Goal: Task Accomplishment & Management: Use online tool/utility

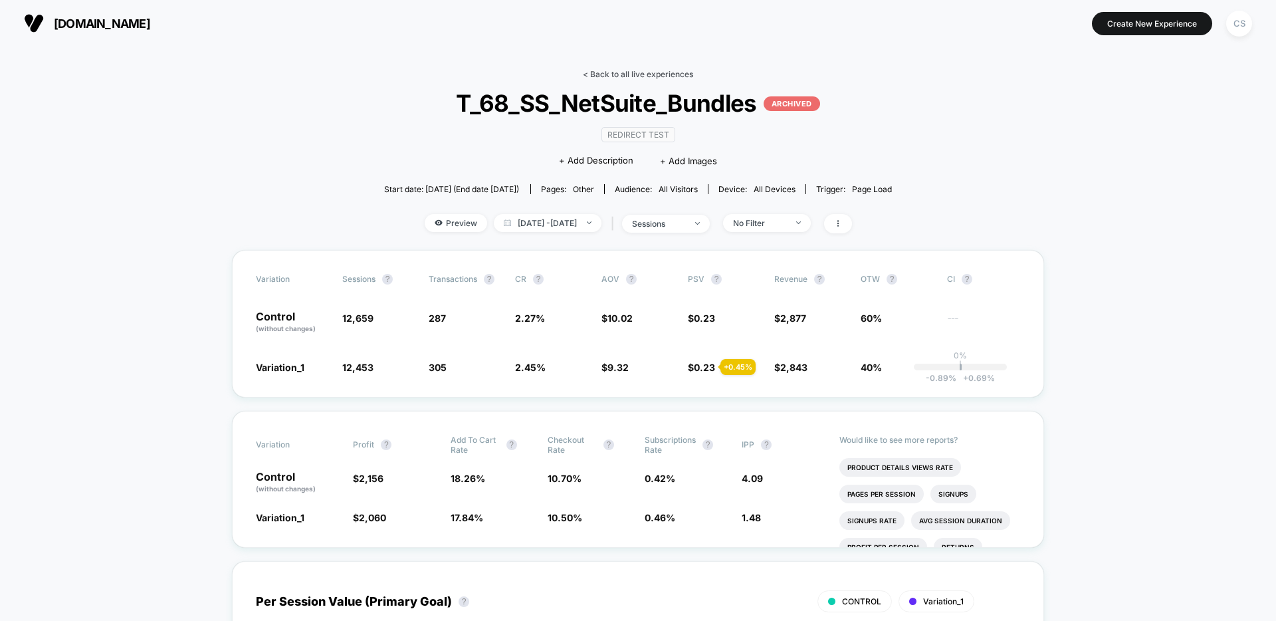
click at [643, 75] on link "< Back to all live experiences" at bounding box center [638, 74] width 110 height 10
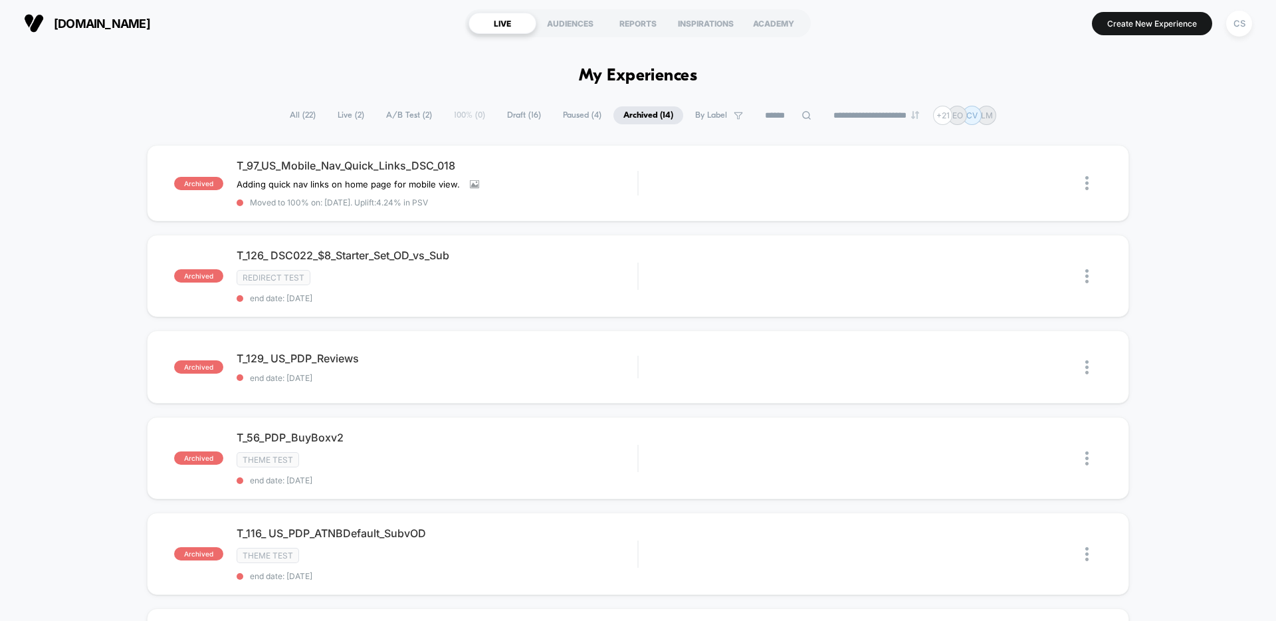
click at [518, 118] on span "Draft ( 16 )" at bounding box center [524, 115] width 54 height 18
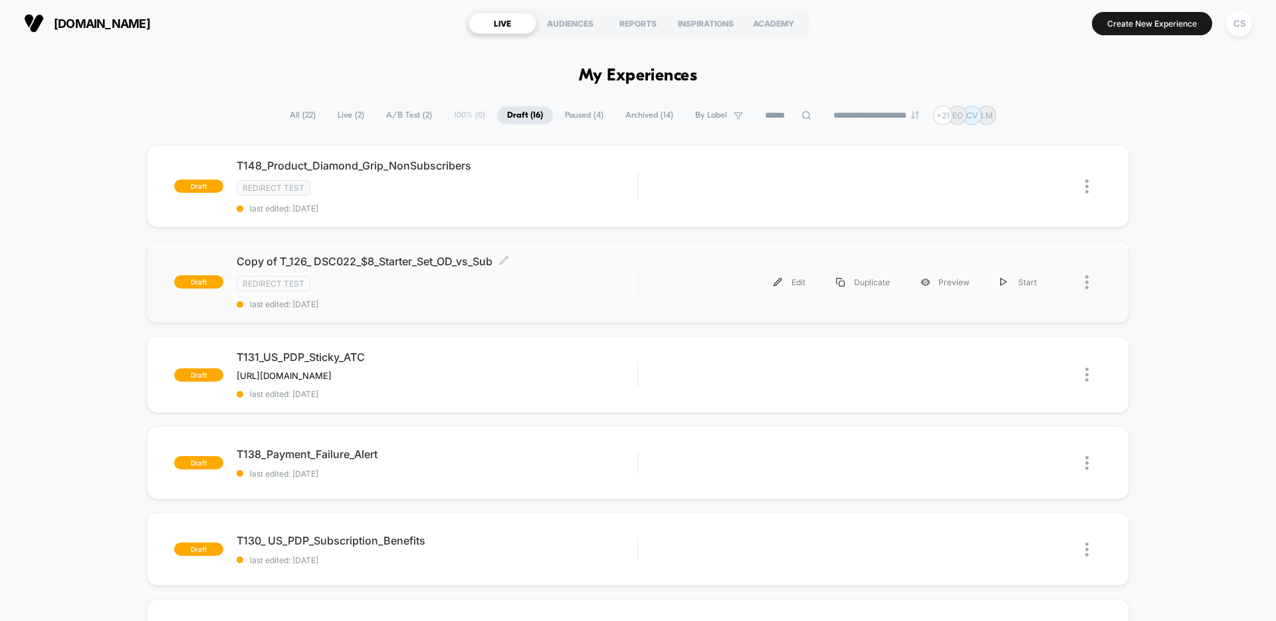
scroll to position [17, 0]
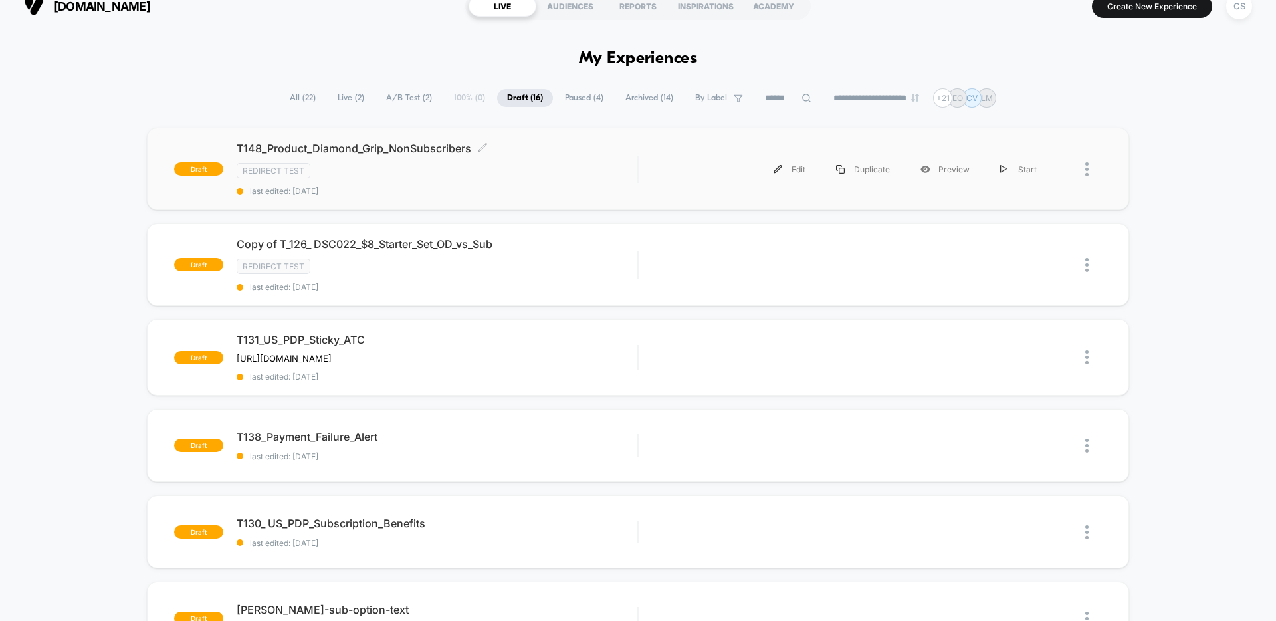
click at [579, 171] on div "Redirect Test" at bounding box center [437, 170] width 401 height 15
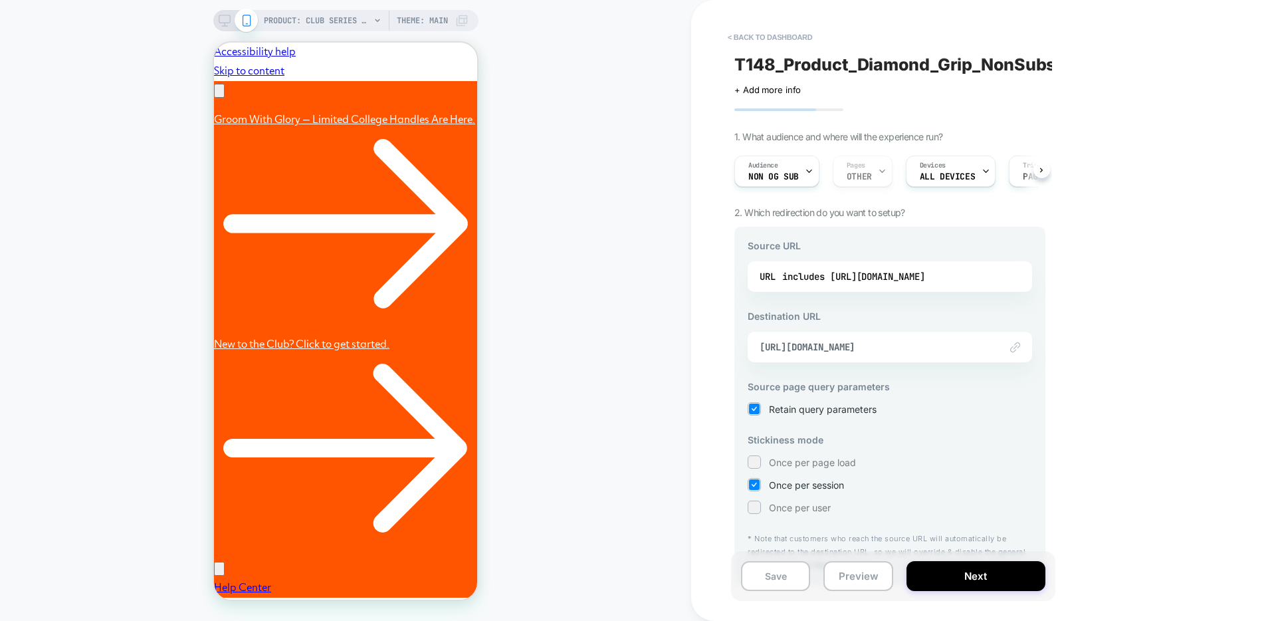
click at [880, 172] on div "Audience Non OG Sub Pages OTHER Devices ALL DEVICES Trigger Page Load" at bounding box center [883, 171] width 311 height 45
click at [879, 171] on div "Audience Non OG Sub Pages OTHER Devices ALL DEVICES Trigger Page Load" at bounding box center [883, 171] width 311 height 45
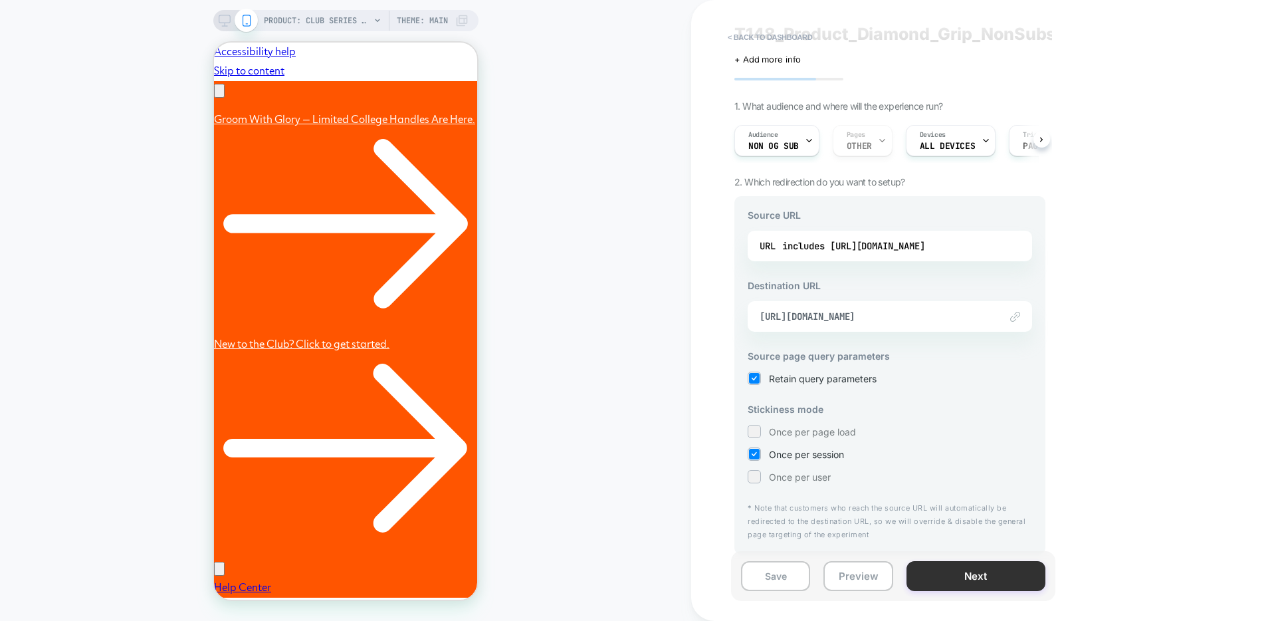
click at [964, 572] on button "Next" at bounding box center [976, 576] width 139 height 30
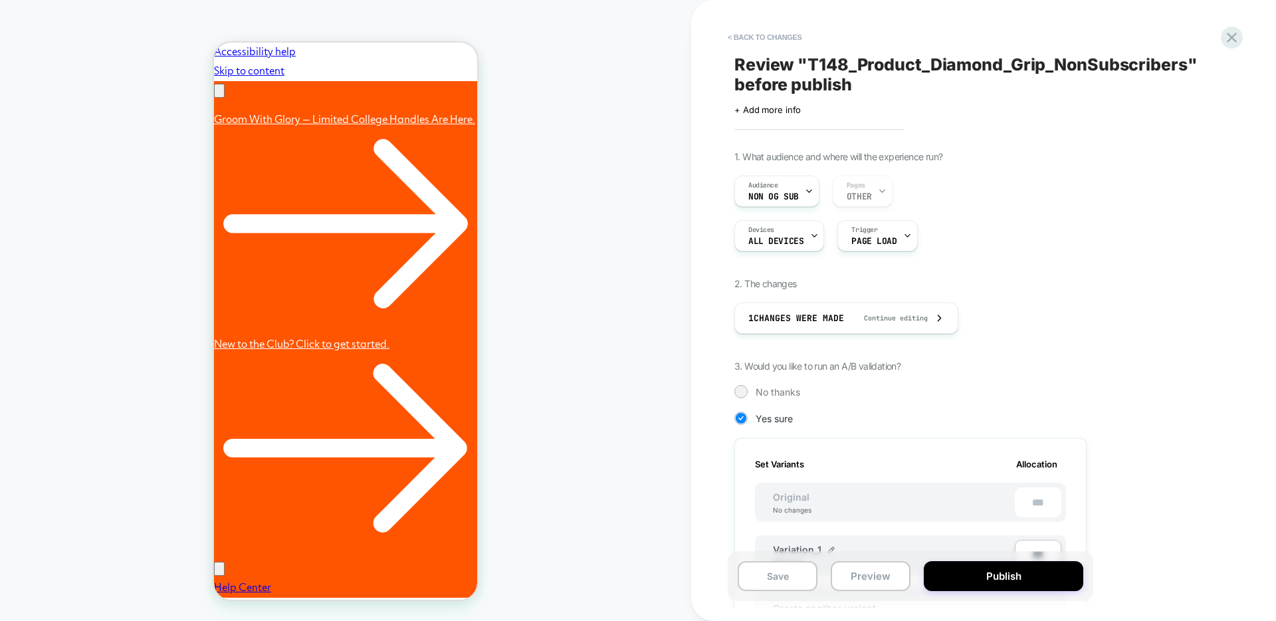
click at [879, 187] on div "Audience Non OG Sub Pages OTHER" at bounding box center [910, 190] width 352 height 31
click at [763, 40] on button "< Back to changes" at bounding box center [765, 37] width 88 height 21
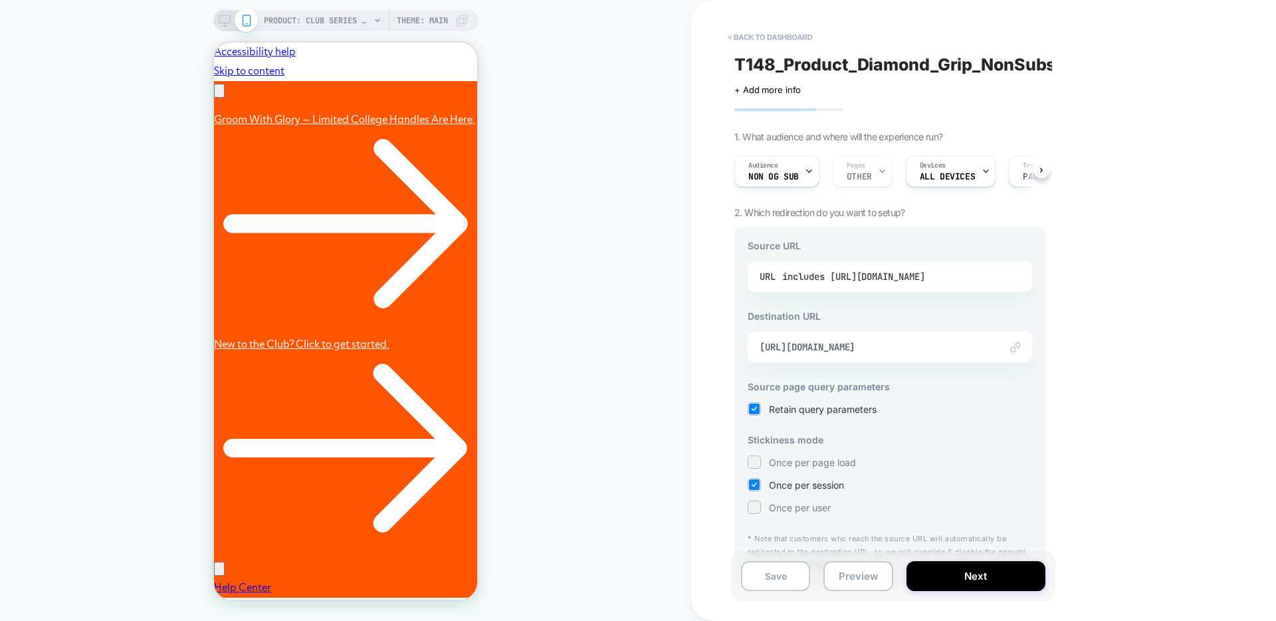
scroll to position [0, 206]
click at [974, 578] on button "Next" at bounding box center [976, 576] width 139 height 30
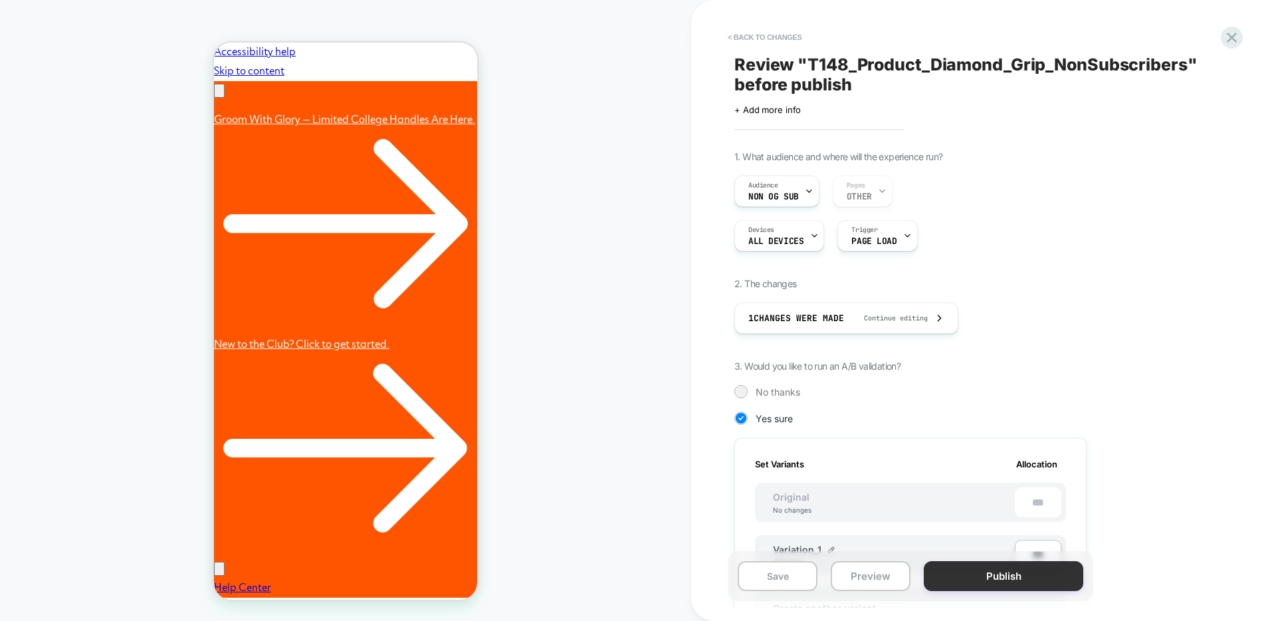
click at [992, 578] on button "Publish" at bounding box center [1004, 576] width 160 height 30
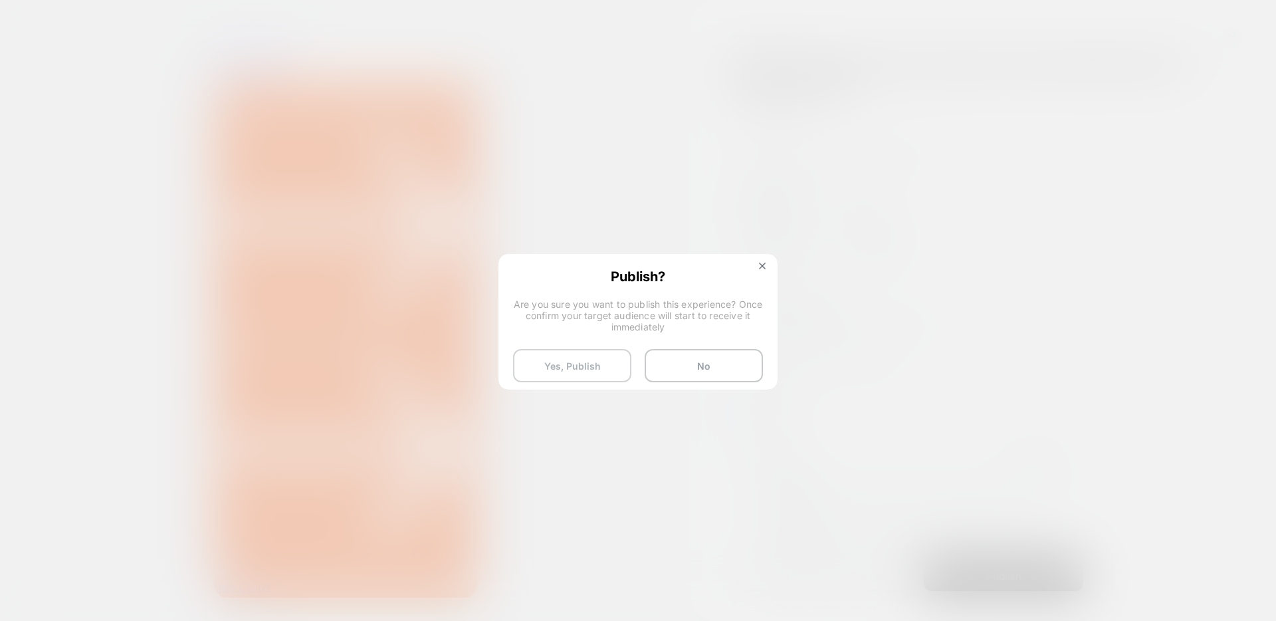
click at [609, 372] on button "Yes, Publish" at bounding box center [572, 365] width 118 height 33
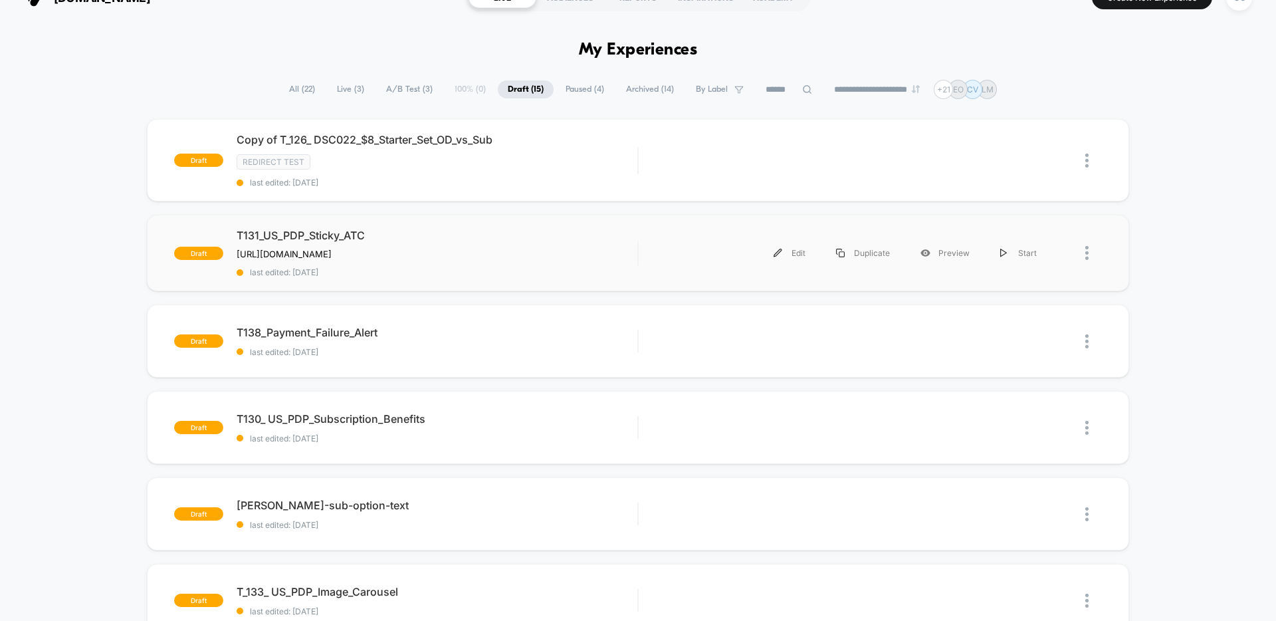
scroll to position [35, 0]
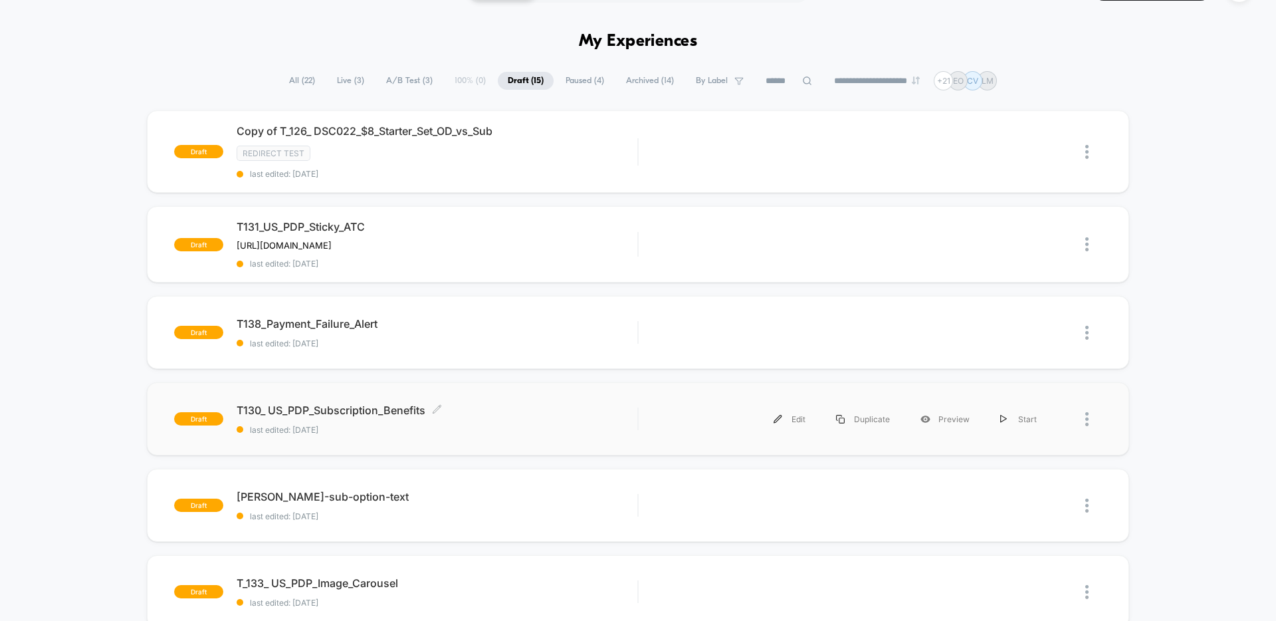
click at [566, 416] on div "T130_ US_PDP_Subscription_Benefits Click to edit experience details Click to ed…" at bounding box center [437, 418] width 401 height 31
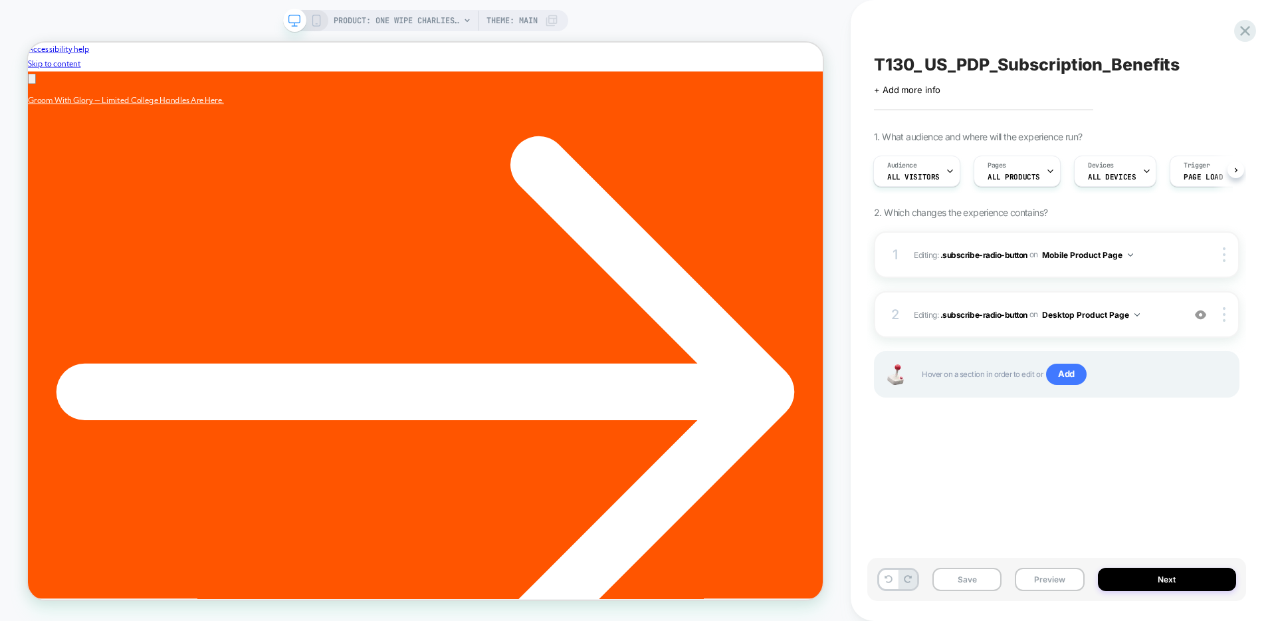
click at [314, 18] on icon at bounding box center [316, 21] width 12 height 12
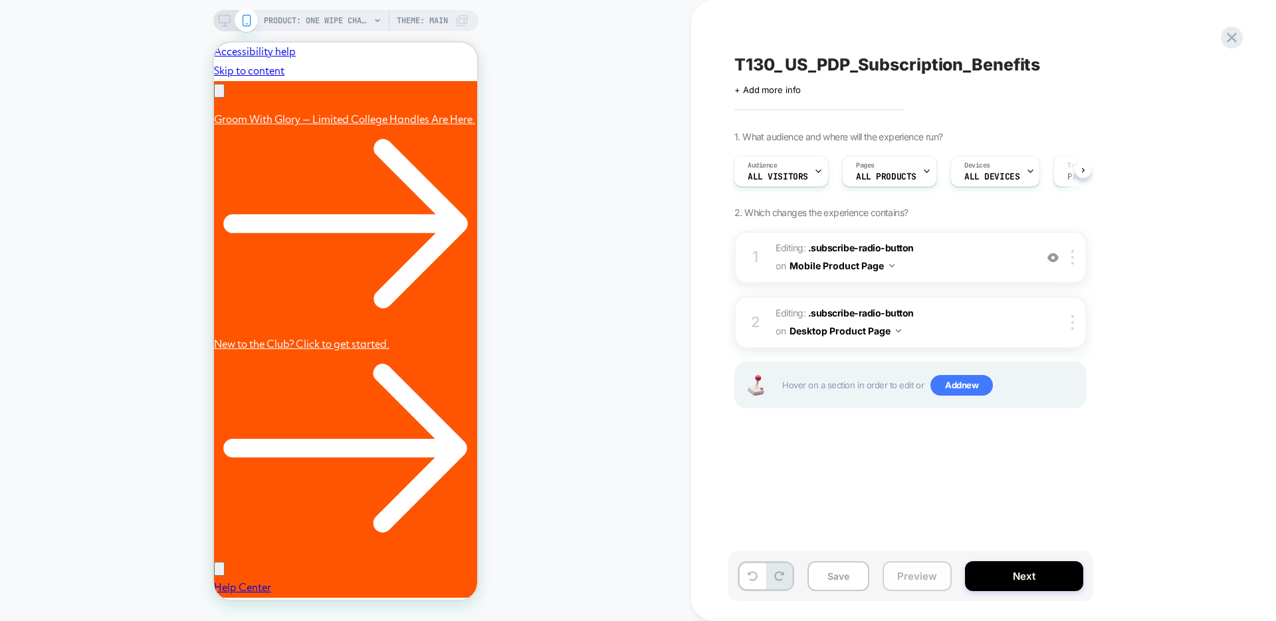
click at [917, 578] on button "Preview" at bounding box center [917, 576] width 69 height 30
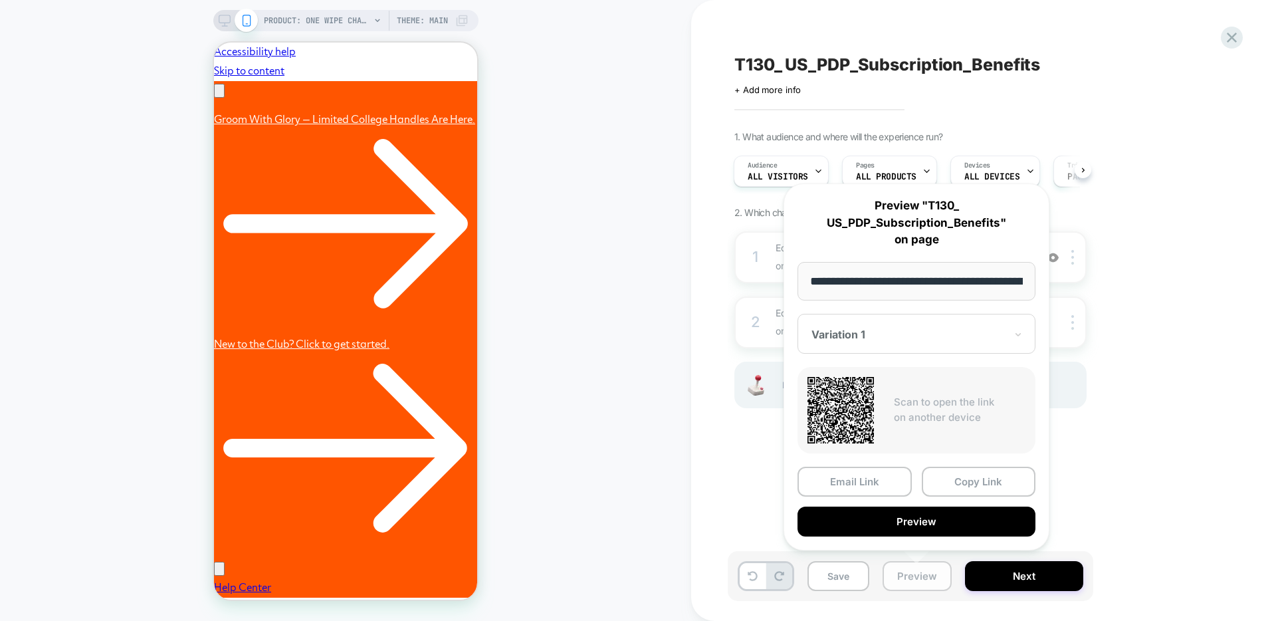
scroll to position [0, 193]
click at [966, 485] on button "Copy Link" at bounding box center [979, 482] width 114 height 30
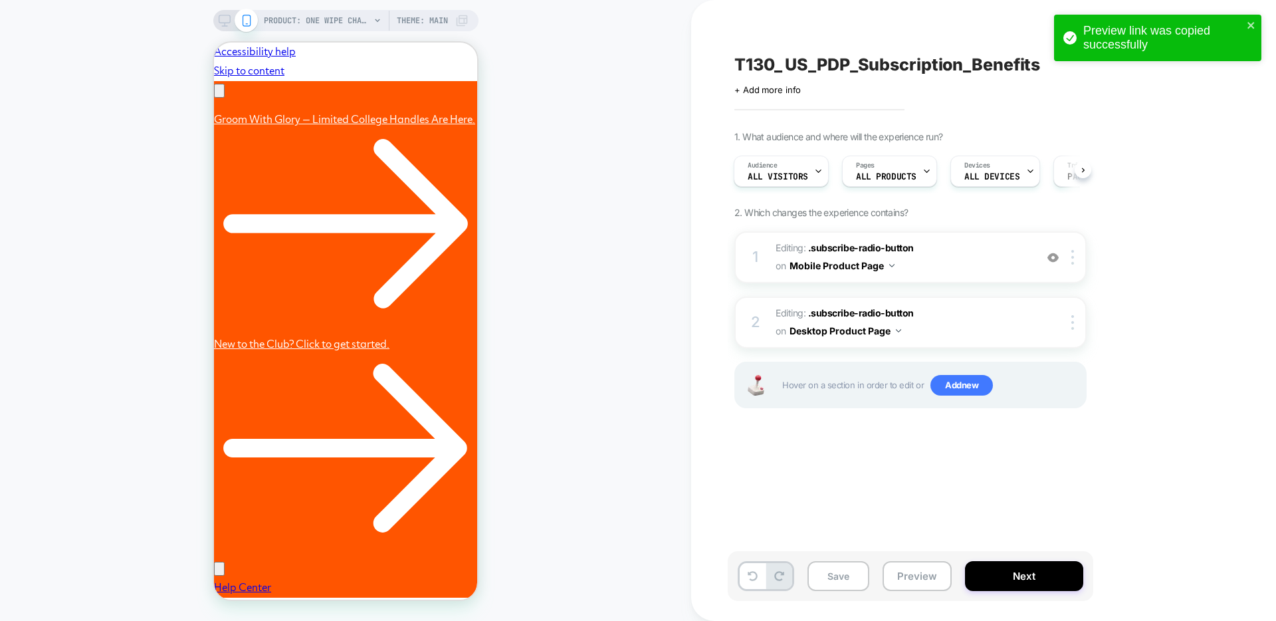
scroll to position [0, 0]
click at [1018, 576] on button "Next" at bounding box center [1024, 576] width 118 height 30
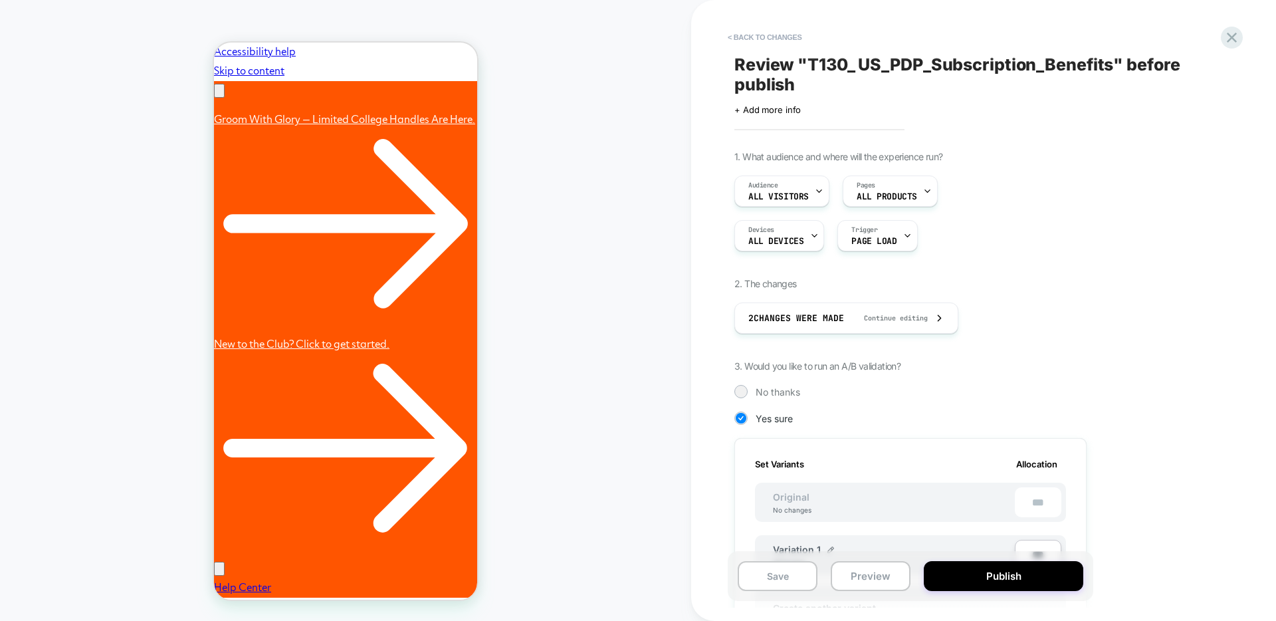
scroll to position [207, 0]
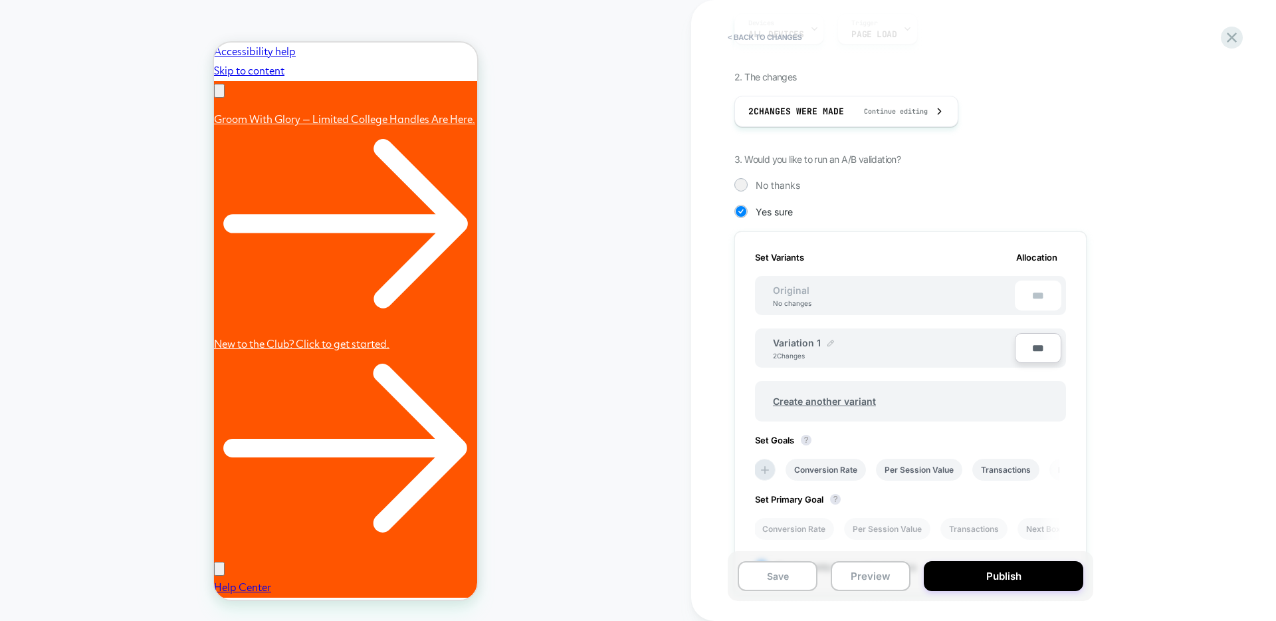
click at [832, 344] on img at bounding box center [830, 343] width 7 height 7
click at [831, 350] on input "**********" at bounding box center [821, 349] width 96 height 26
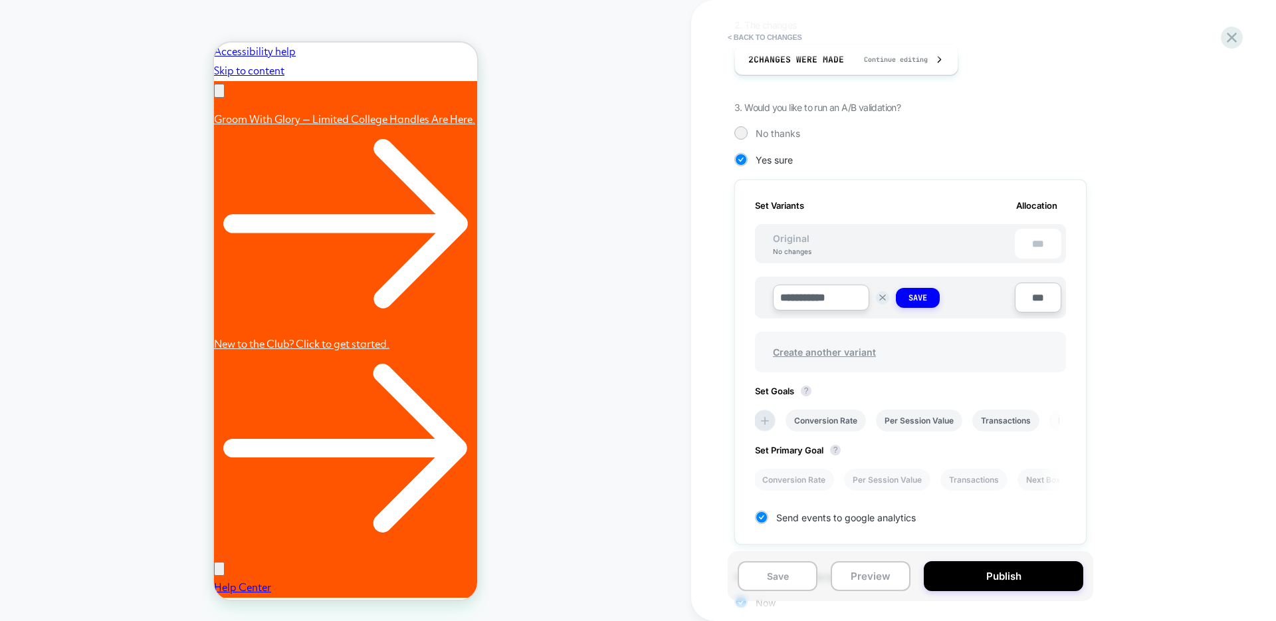
scroll to position [292, 0]
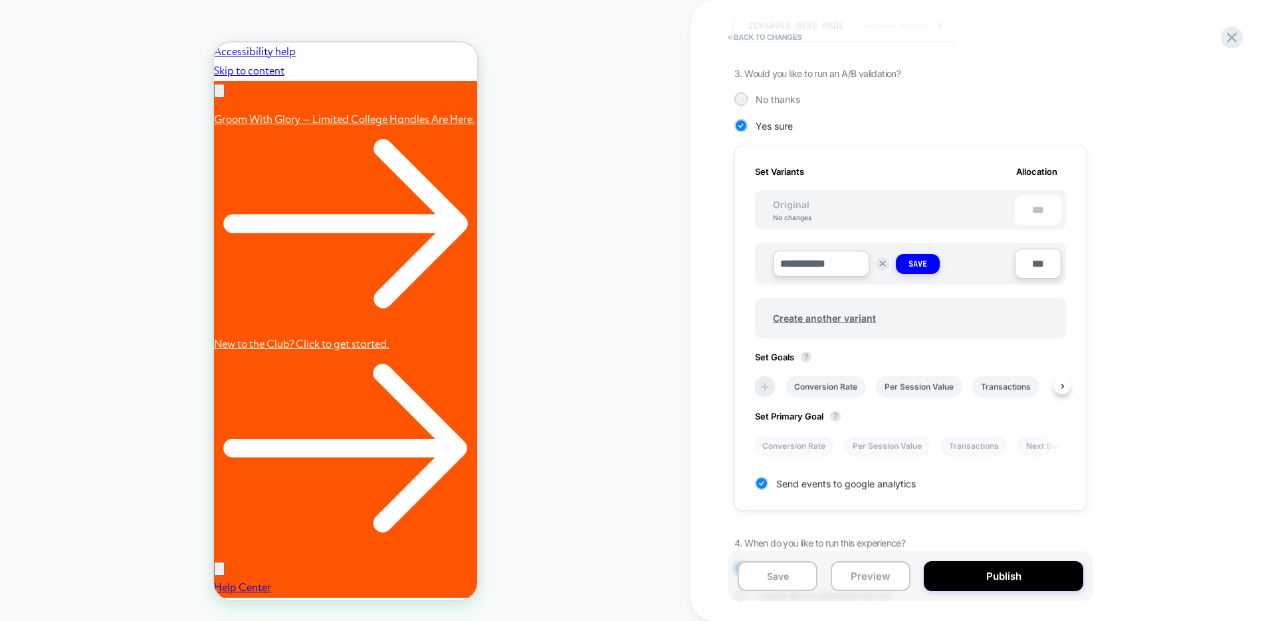
type input "**********"
click at [768, 388] on icon at bounding box center [765, 387] width 8 height 8
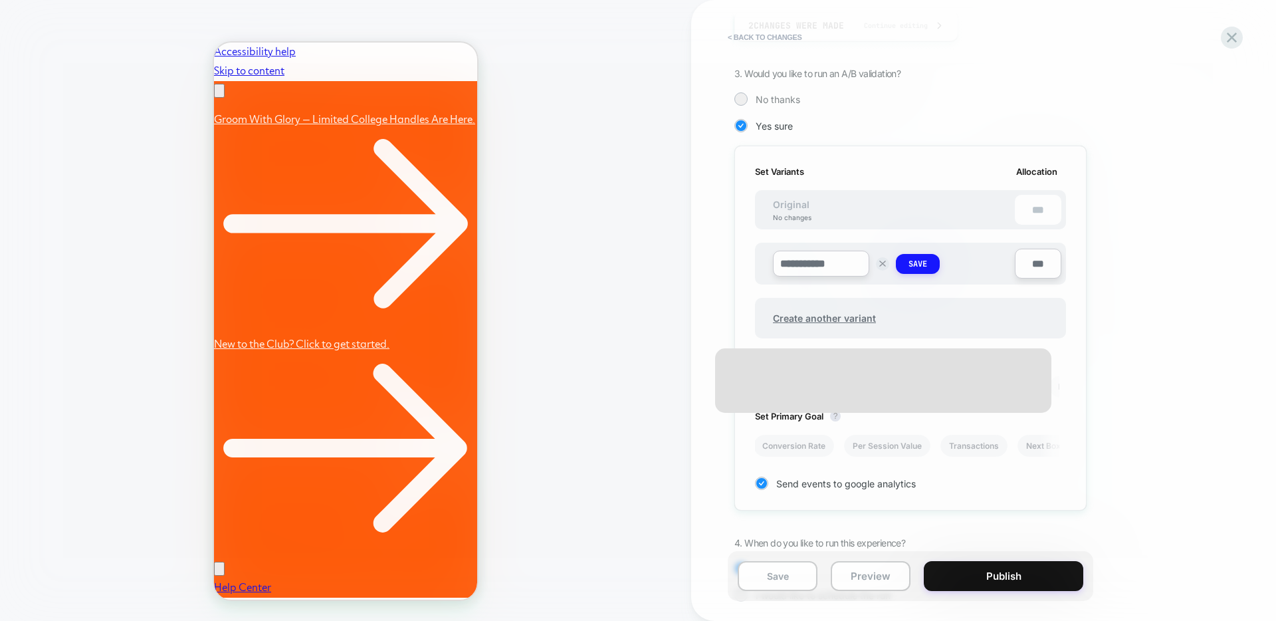
scroll to position [0, 206]
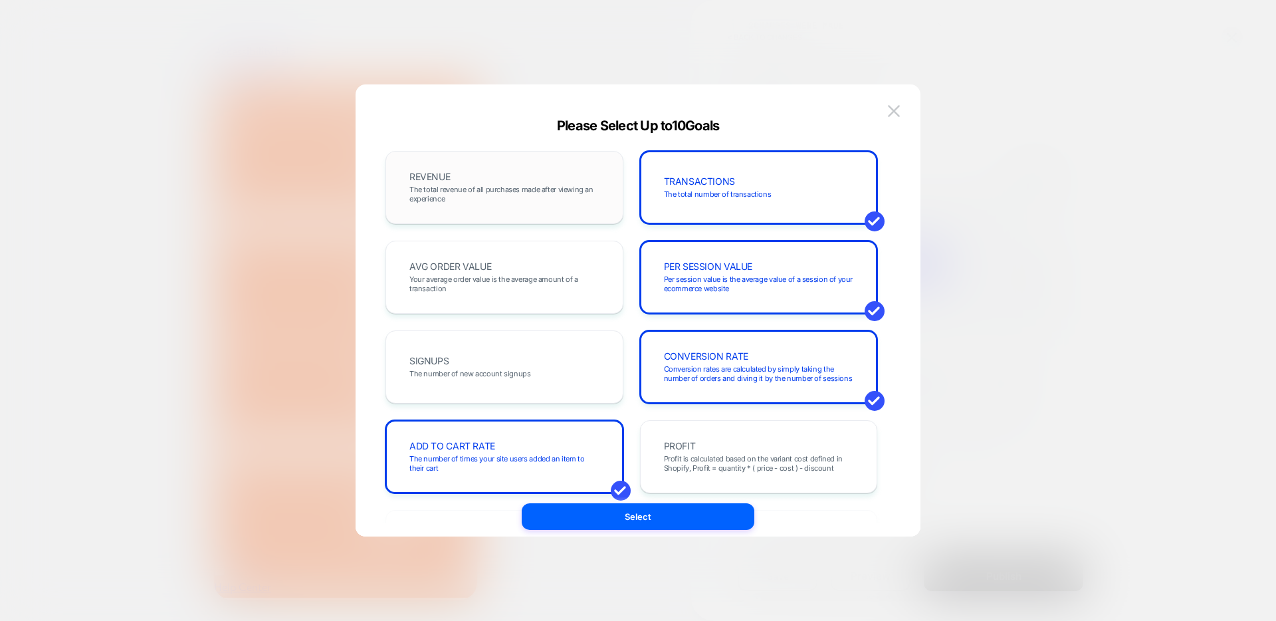
click at [514, 195] on span "The total revenue of all purchases made after viewing an experience" at bounding box center [504, 194] width 190 height 19
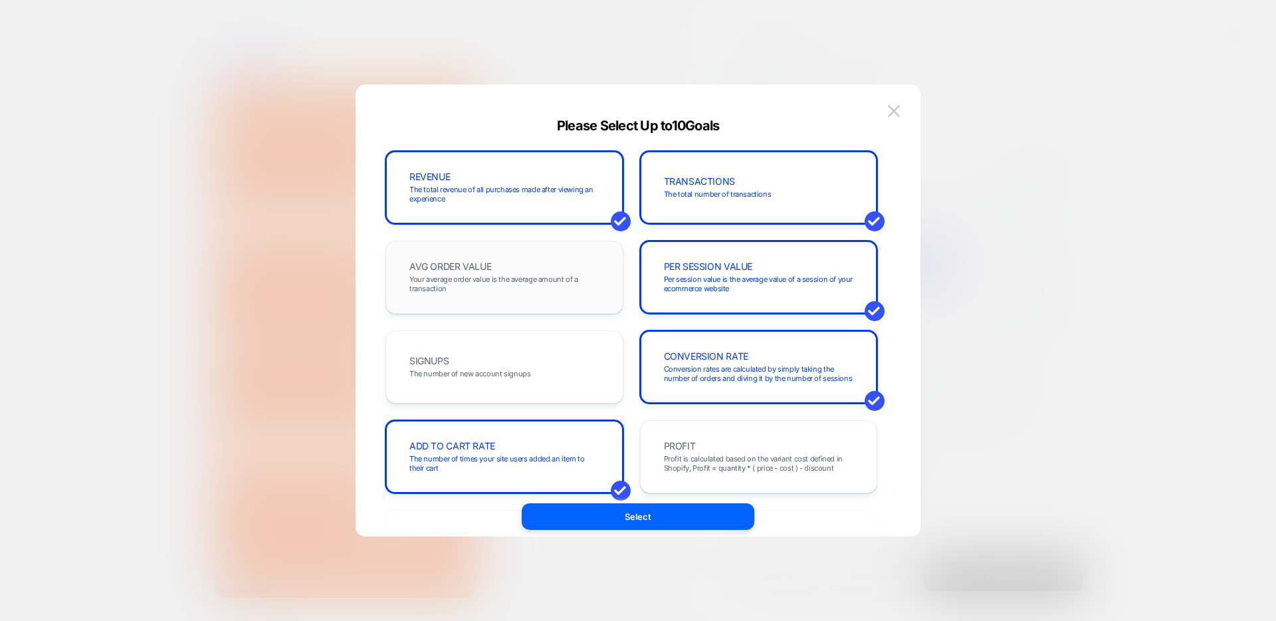
click at [541, 286] on span "Your average order value is the average amount of a transaction" at bounding box center [504, 283] width 190 height 19
click at [672, 522] on button "Select" at bounding box center [638, 516] width 233 height 27
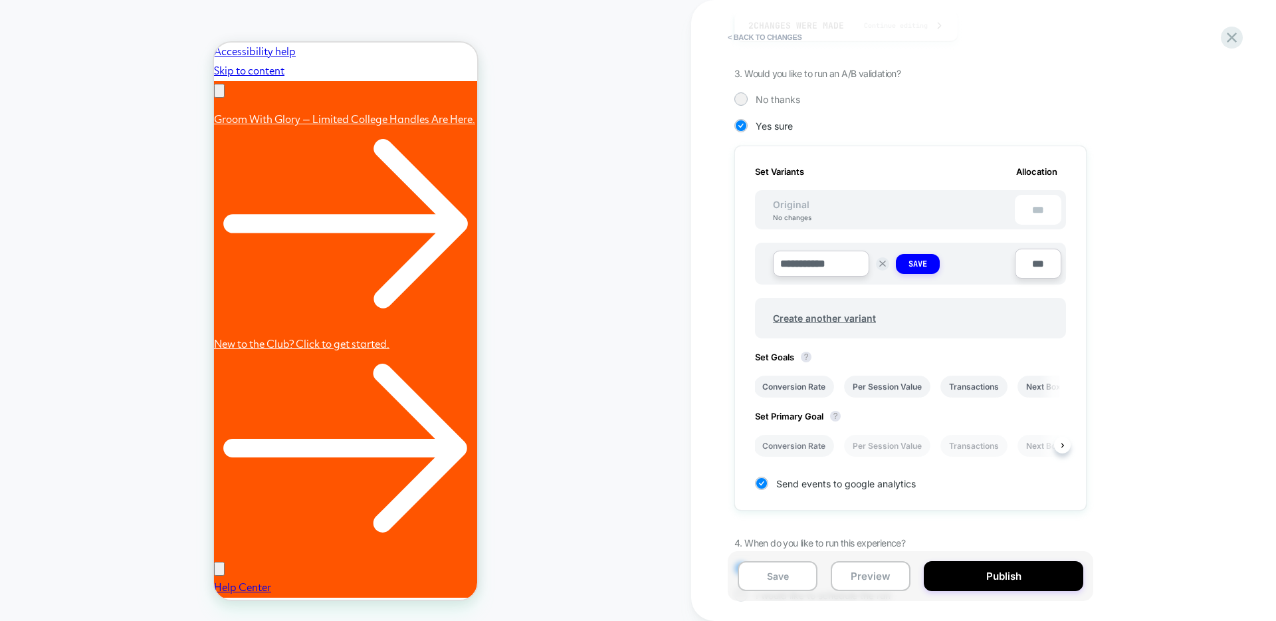
scroll to position [0, 0]
click at [1063, 447] on icon at bounding box center [1062, 445] width 3 height 5
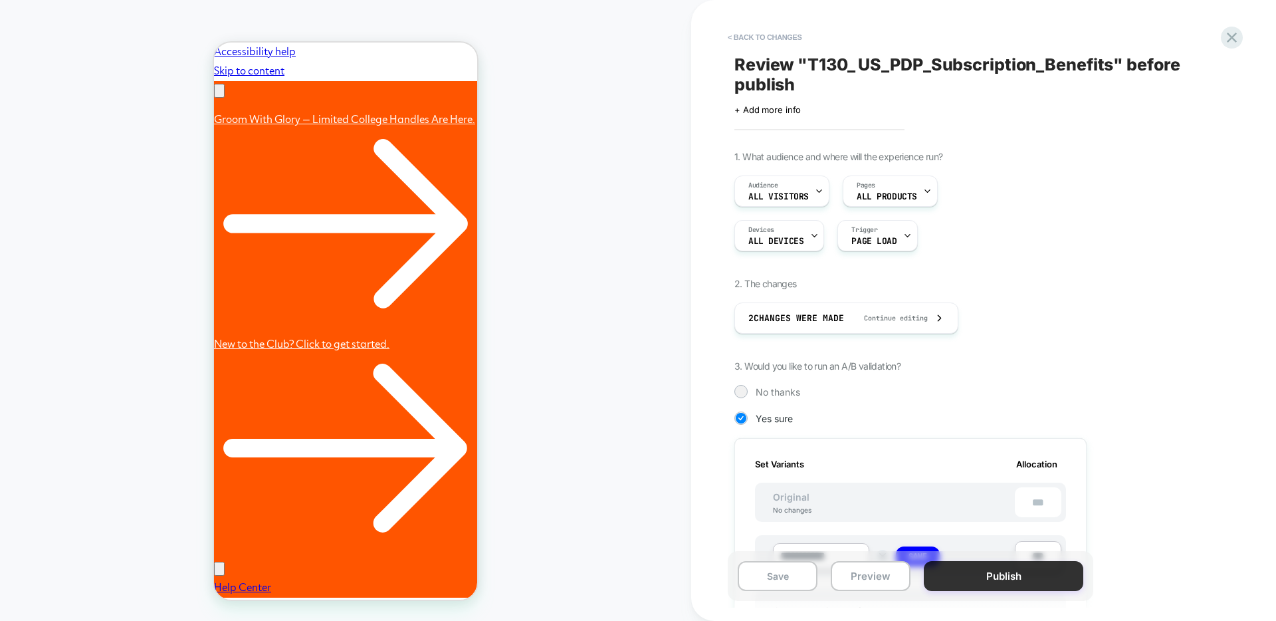
scroll to position [0, 206]
click at [996, 584] on button "Publish" at bounding box center [1004, 576] width 160 height 30
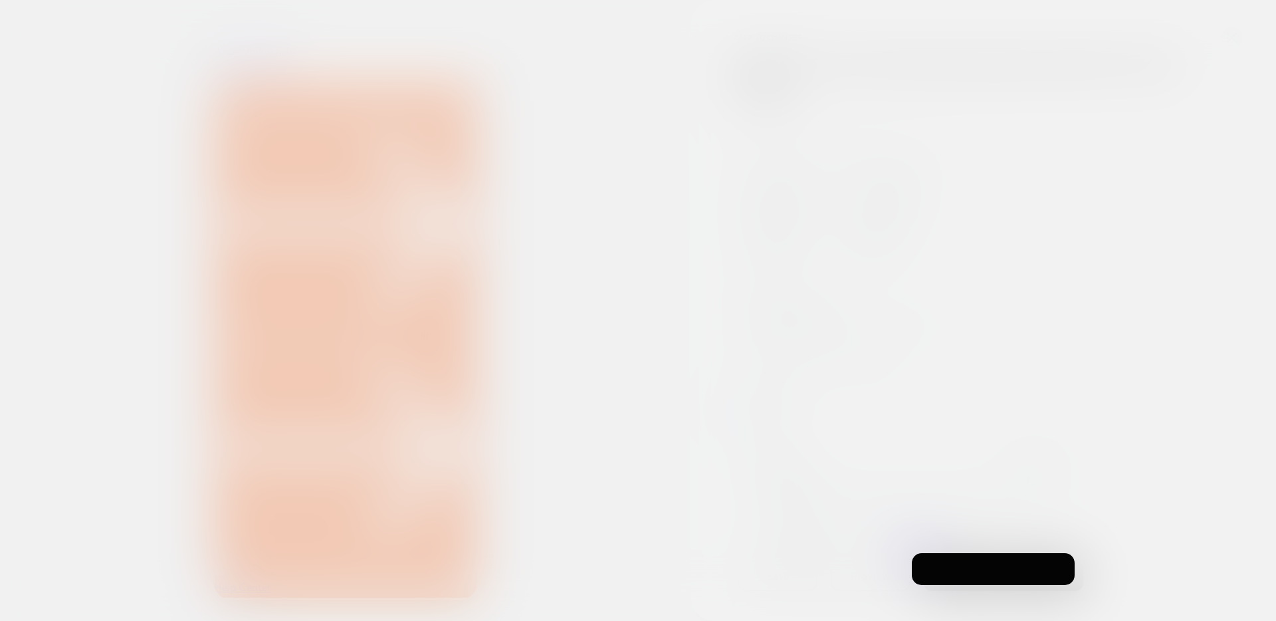
scroll to position [0, 0]
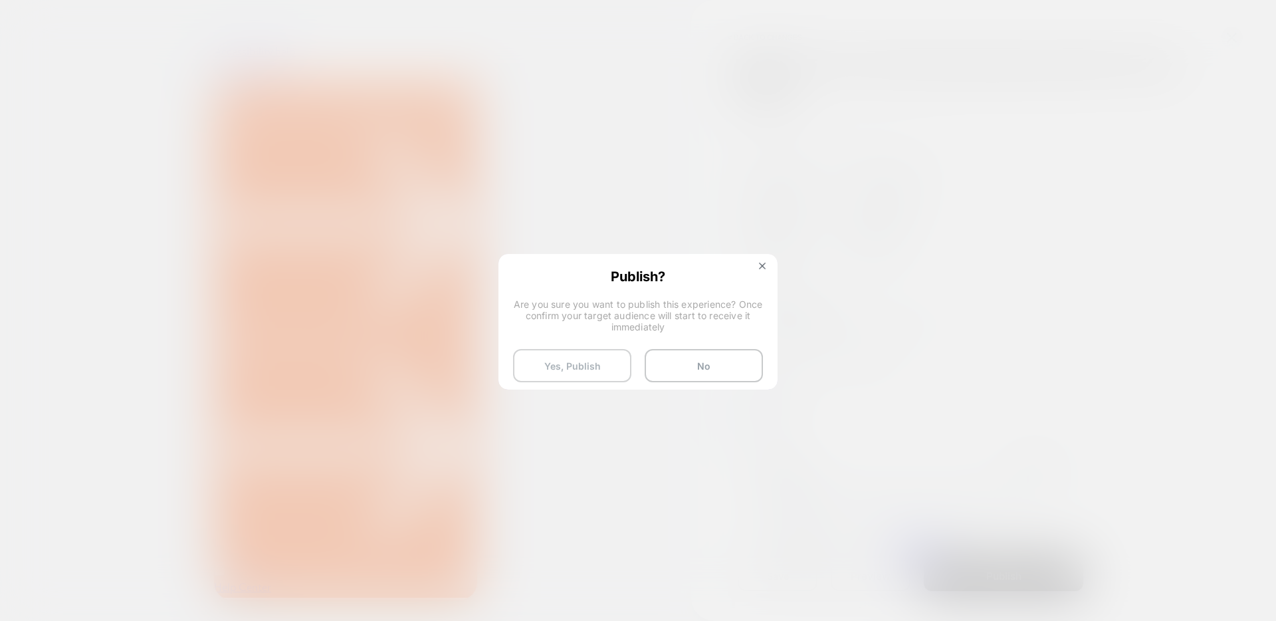
click at [558, 372] on button "Yes, Publish" at bounding box center [572, 365] width 118 height 33
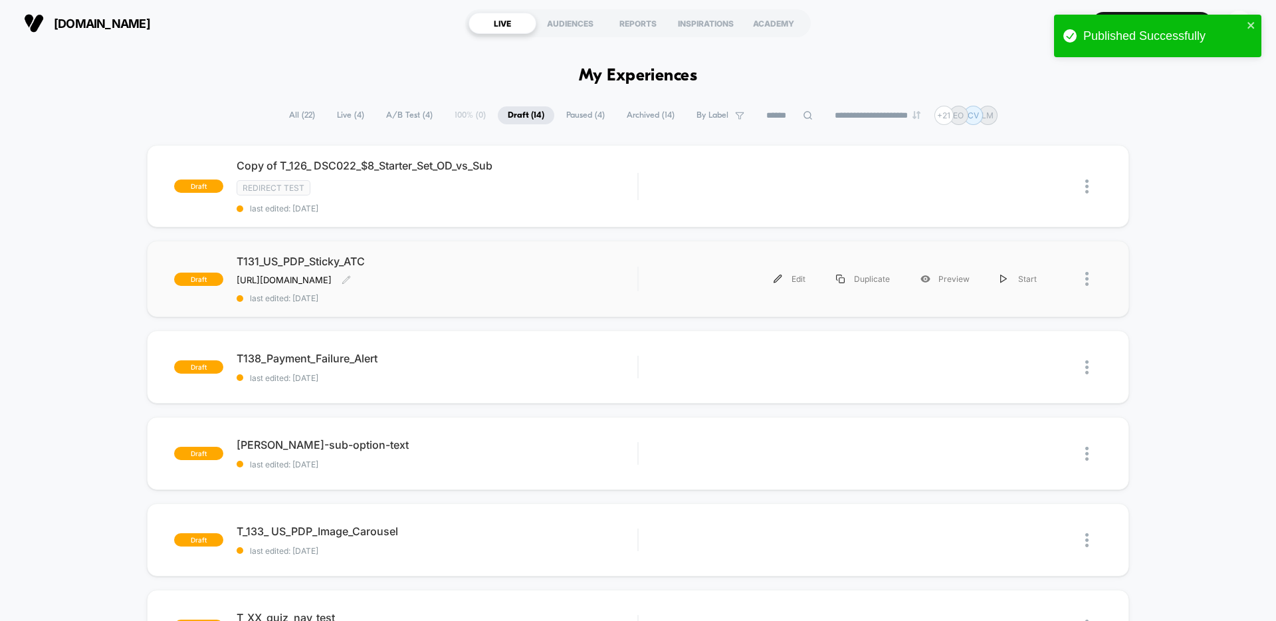
click at [593, 282] on div "T131_US_PDP_Sticky_ATC [URL][DOMAIN_NAME] Click to edit experience details [URL…" at bounding box center [437, 279] width 401 height 49
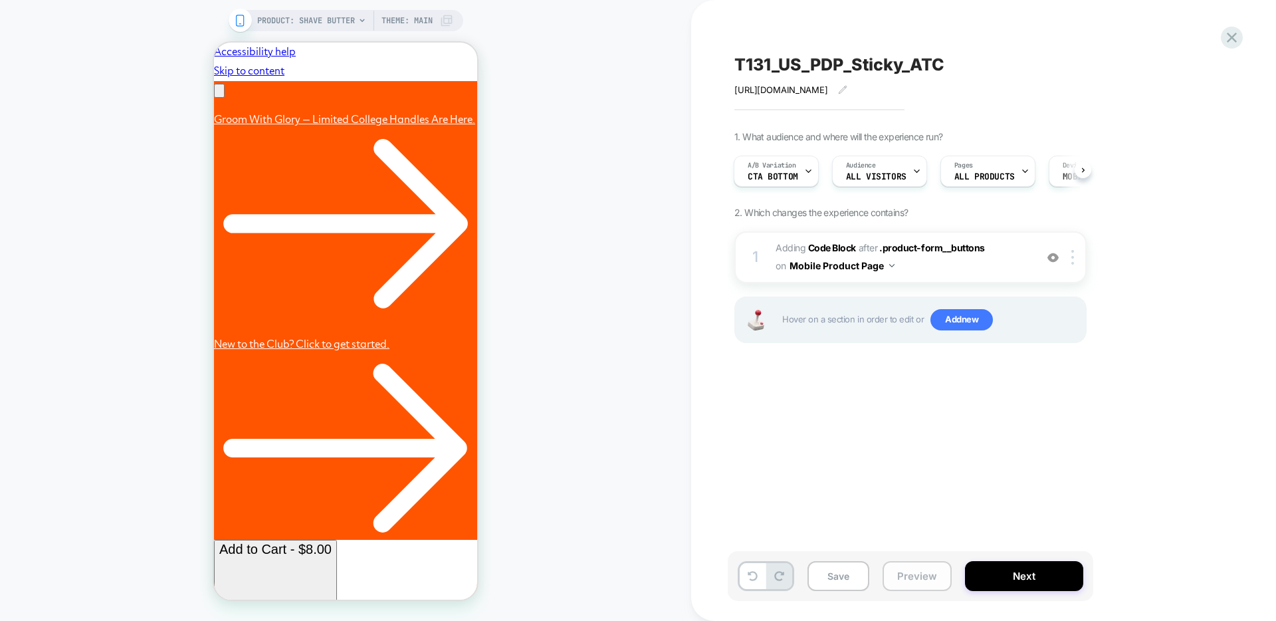
click at [934, 578] on button "Preview" at bounding box center [917, 576] width 69 height 30
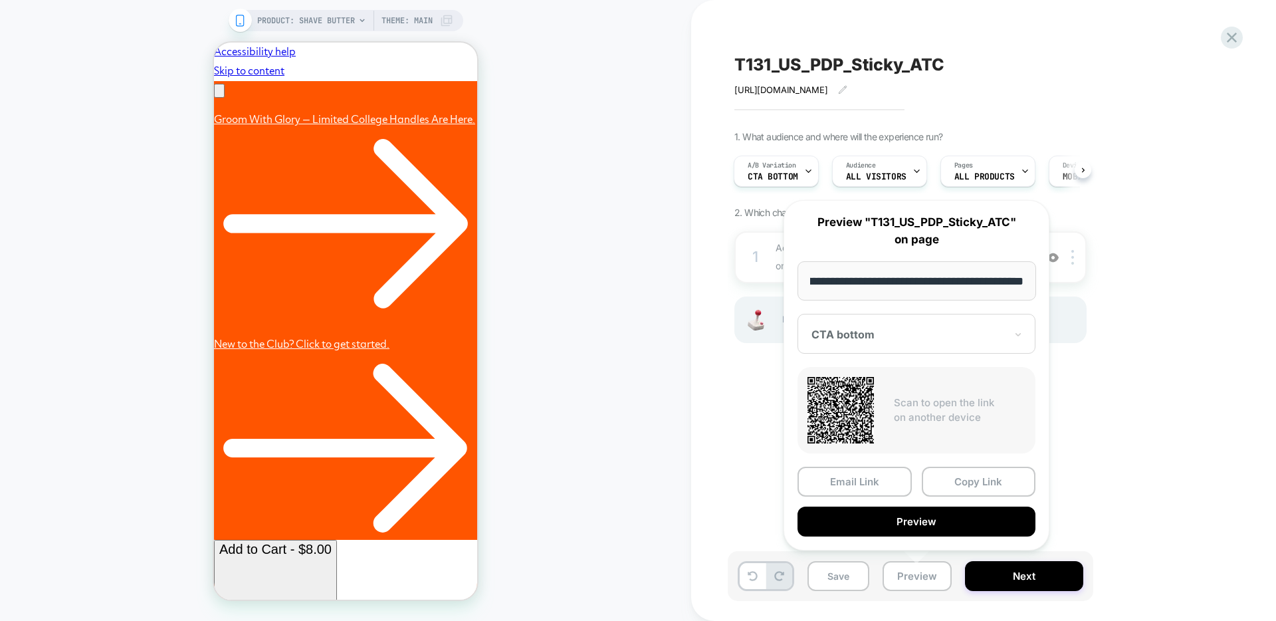
scroll to position [0, 206]
click at [1015, 478] on button "Copy Link" at bounding box center [979, 482] width 114 height 30
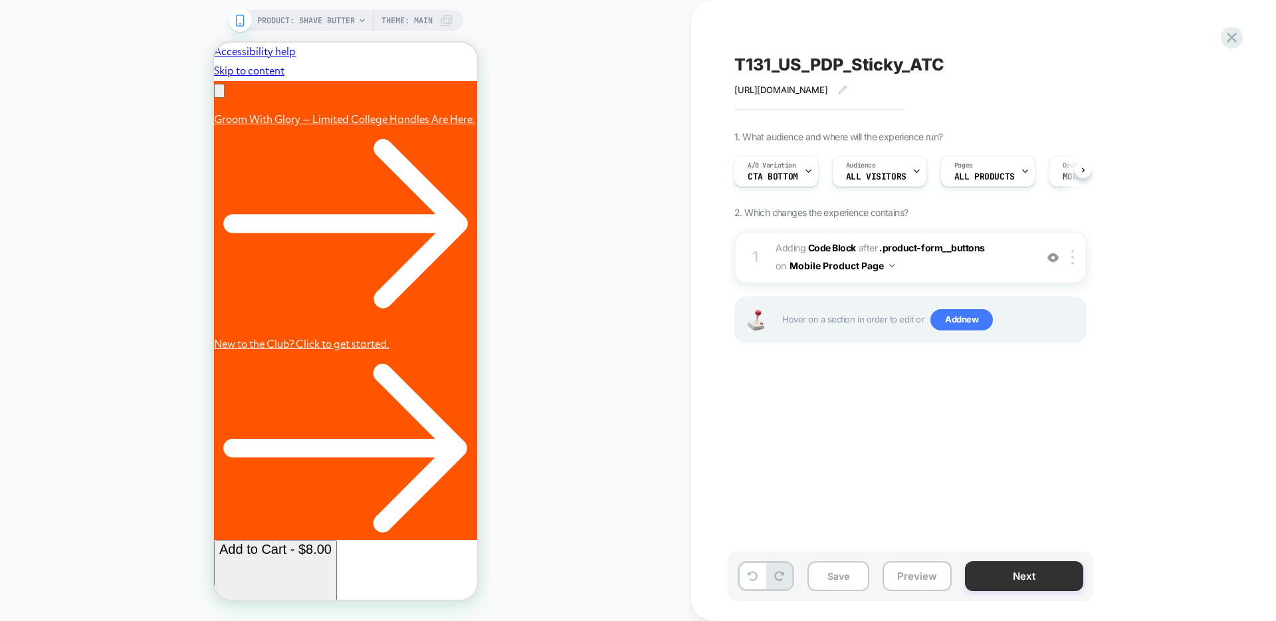
scroll to position [0, 0]
click at [1014, 578] on button "Next" at bounding box center [1024, 576] width 118 height 30
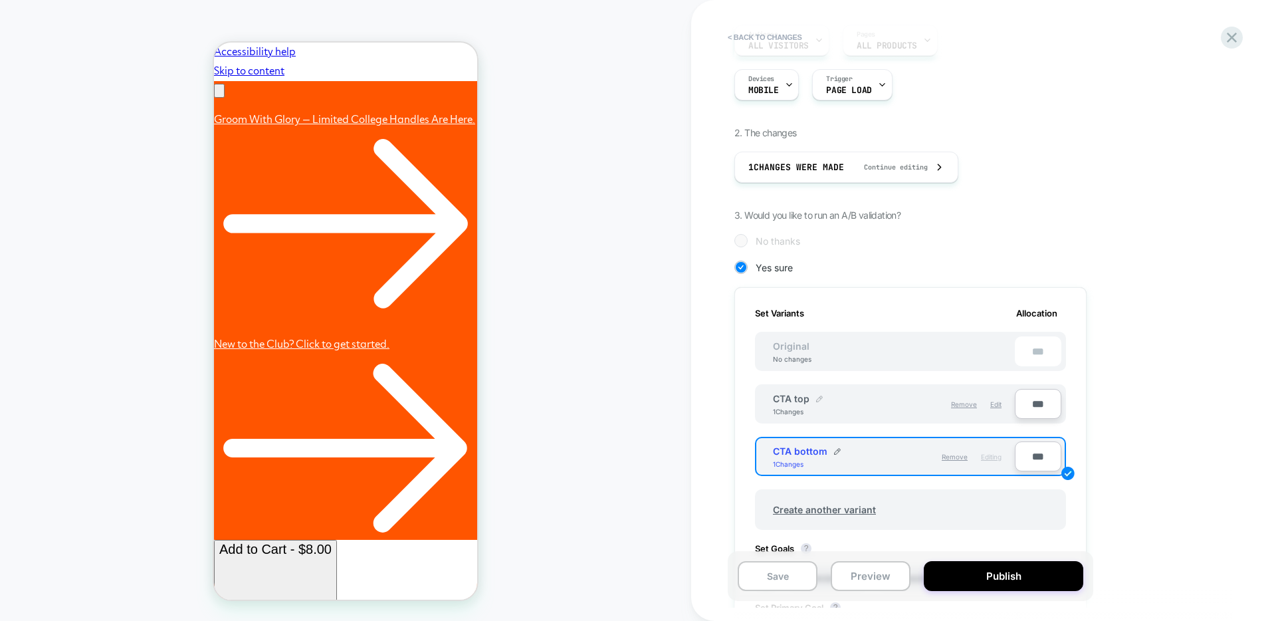
click at [819, 398] on img at bounding box center [819, 398] width 7 height 7
click at [803, 407] on input "*******" at bounding box center [821, 405] width 96 height 26
type input "*******"
click at [919, 406] on strong "Save" at bounding box center [917, 405] width 19 height 11
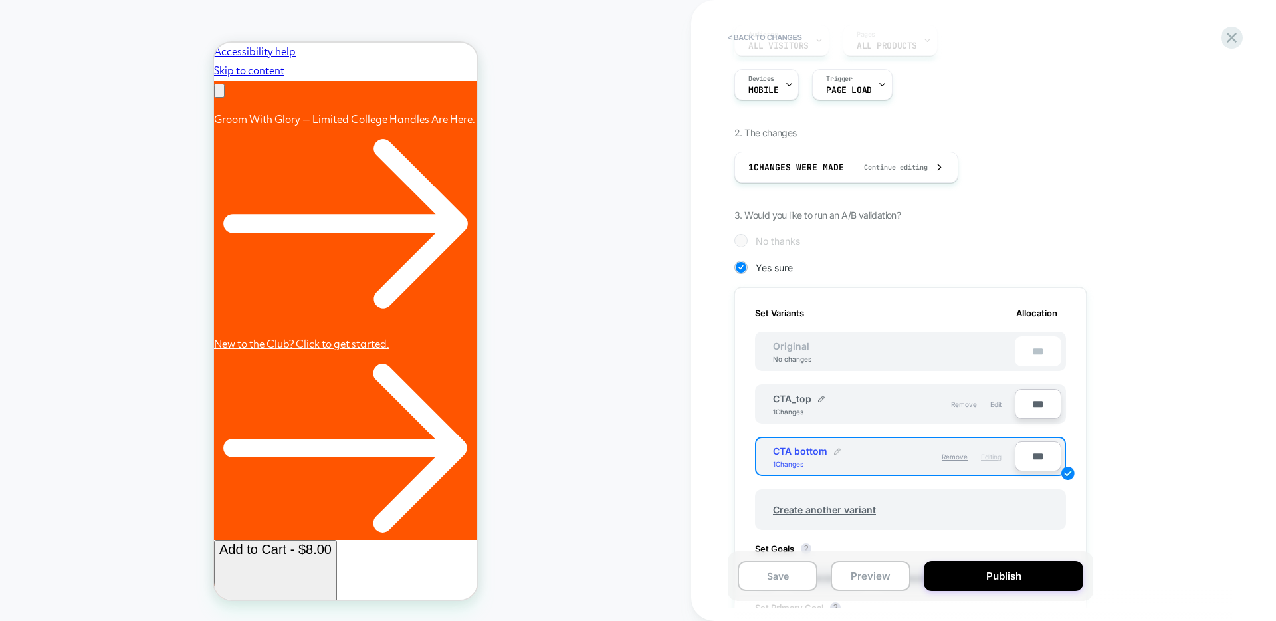
click at [838, 450] on img at bounding box center [837, 451] width 7 height 7
click at [804, 458] on input "**********" at bounding box center [821, 458] width 96 height 26
type input "**********"
click at [926, 461] on strong "Save" at bounding box center [917, 458] width 19 height 11
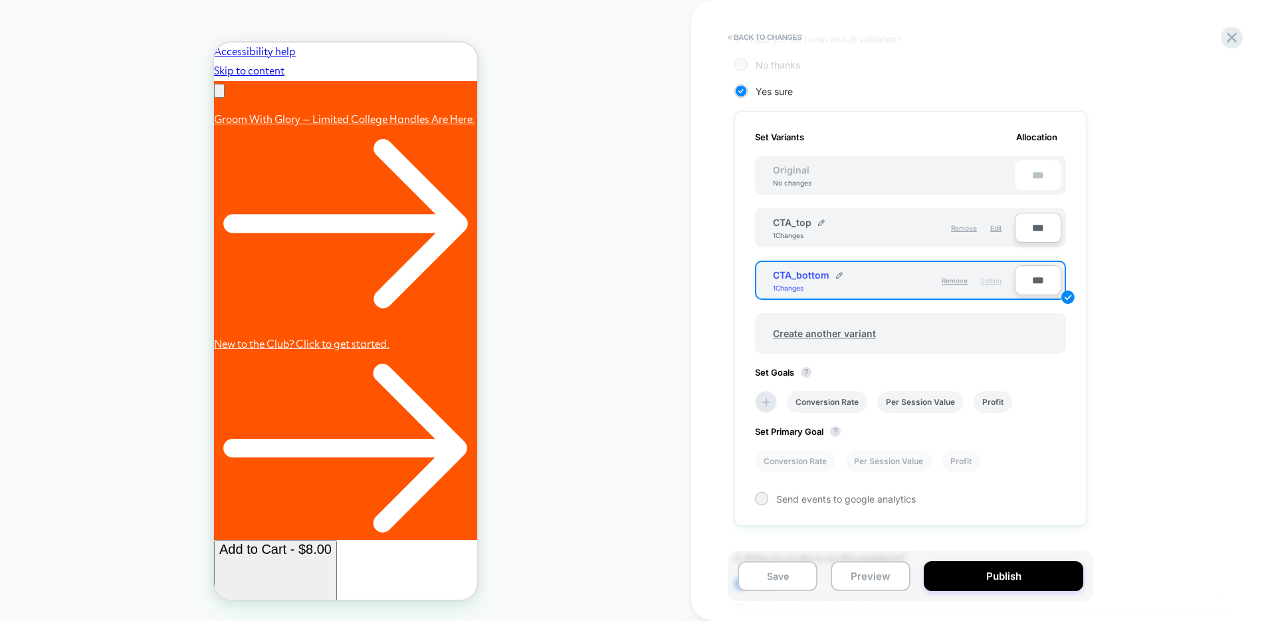
scroll to position [316, 0]
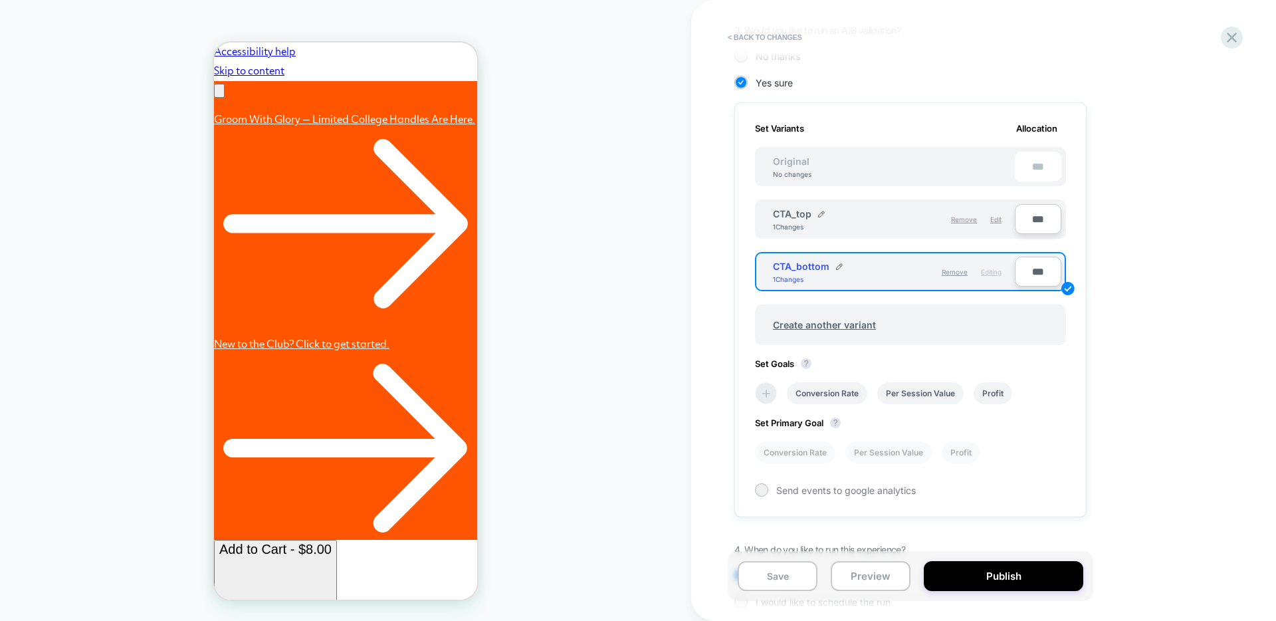
click at [770, 393] on icon at bounding box center [766, 393] width 13 height 13
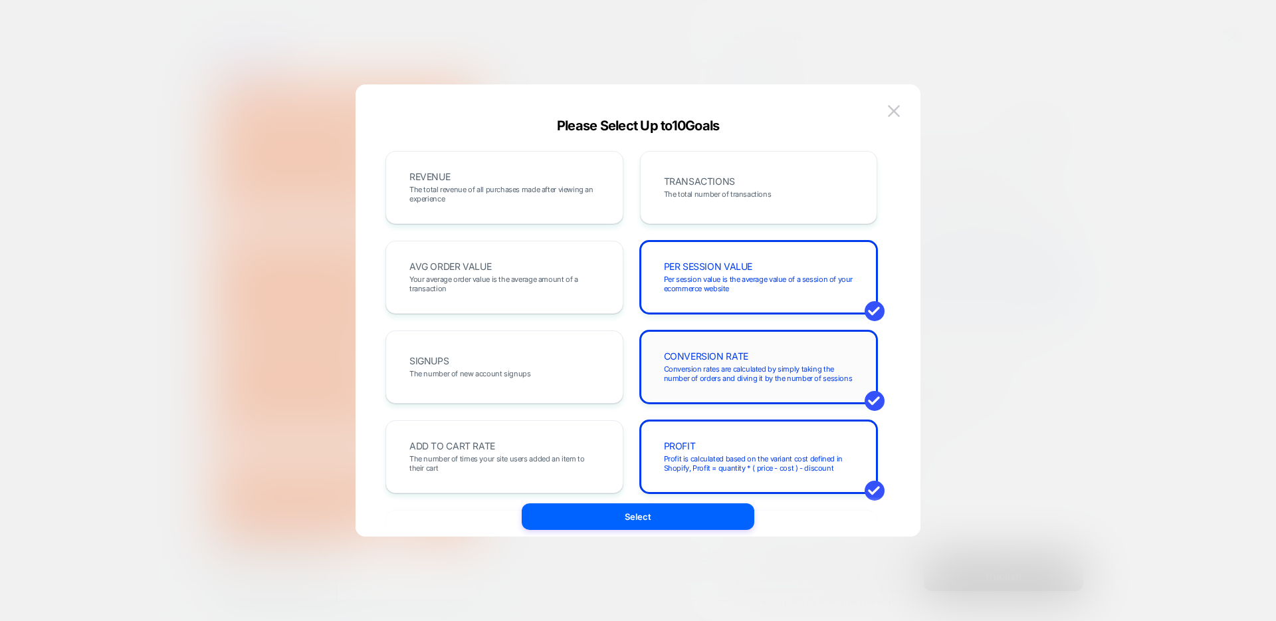
scroll to position [9, 0]
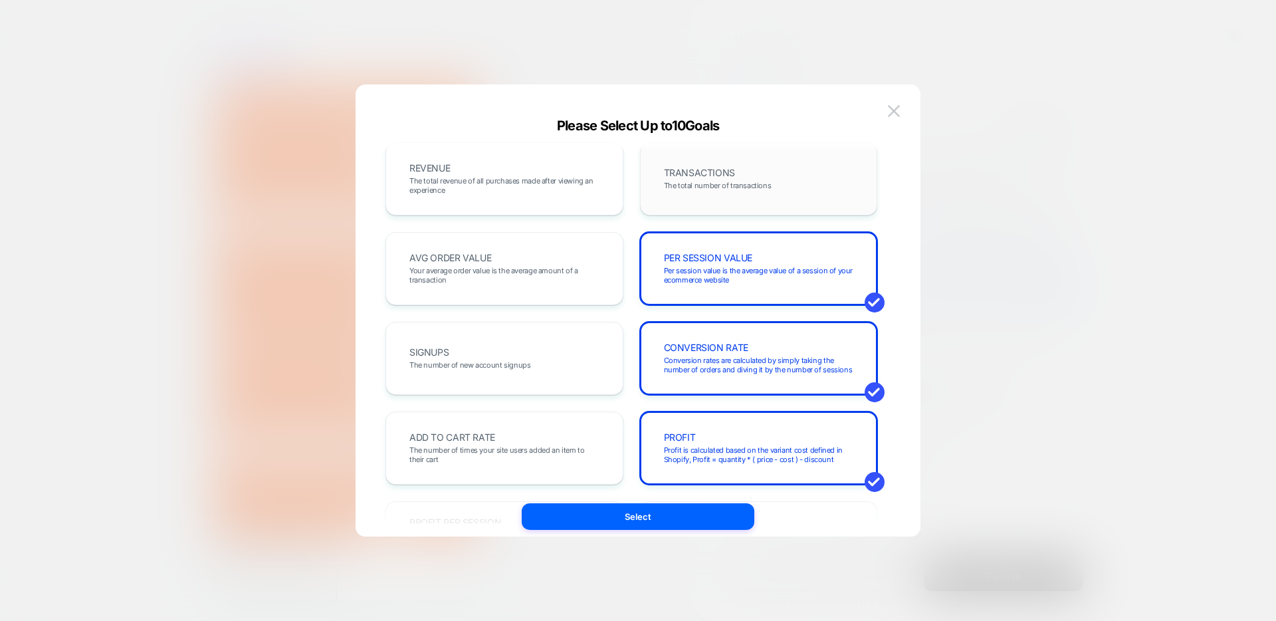
click at [703, 191] on div "TRANSACTIONS The total number of transactions" at bounding box center [759, 178] width 210 height 45
click at [567, 189] on span "The total revenue of all purchases made after viewing an experience" at bounding box center [504, 185] width 190 height 19
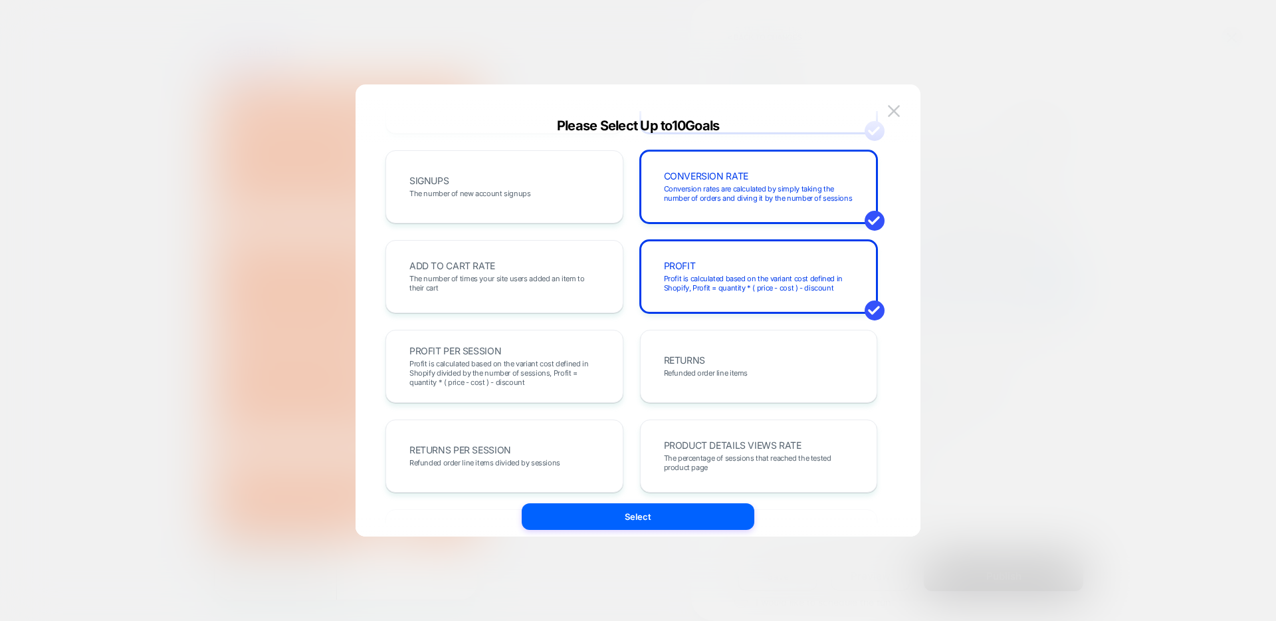
scroll to position [0, 206]
click at [580, 284] on span "The number of times your site users added an item to their cart" at bounding box center [504, 283] width 190 height 19
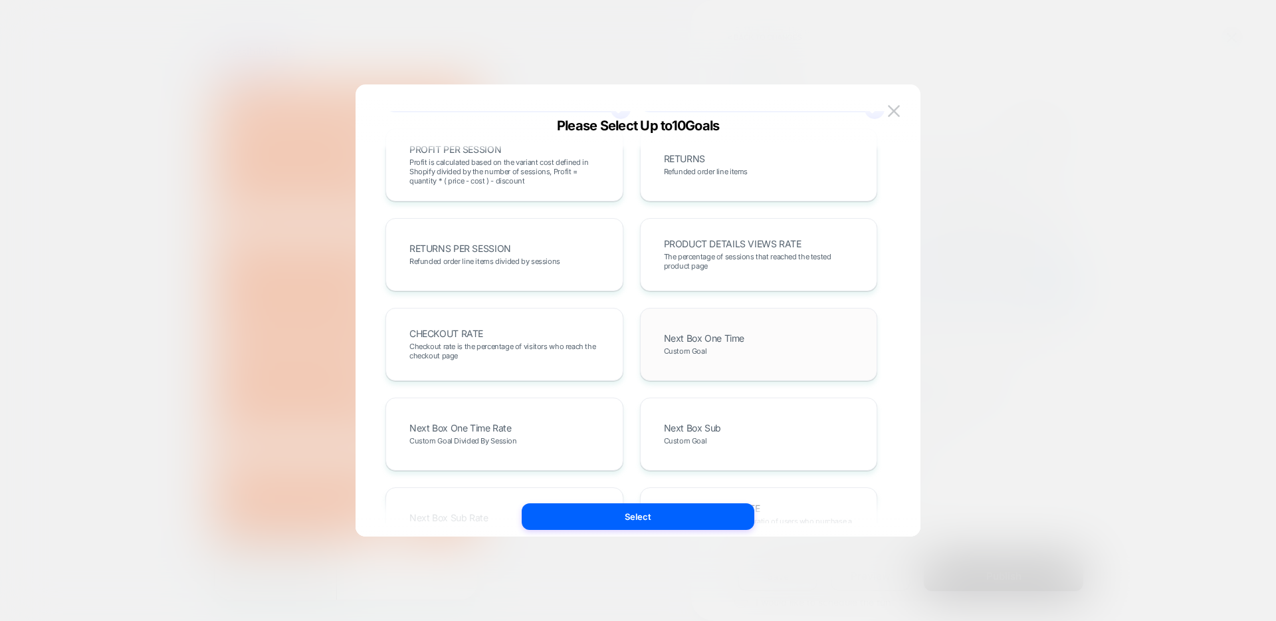
scroll to position [374, 0]
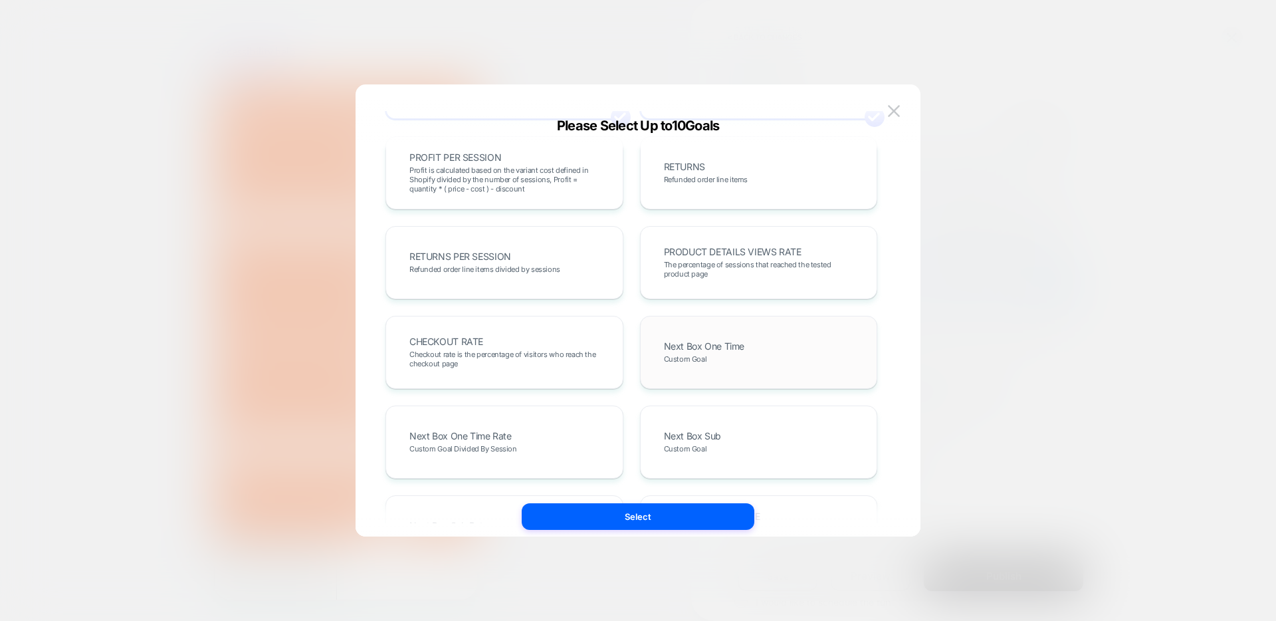
click at [721, 354] on div "Next Box One Time Custom Goal" at bounding box center [759, 352] width 210 height 45
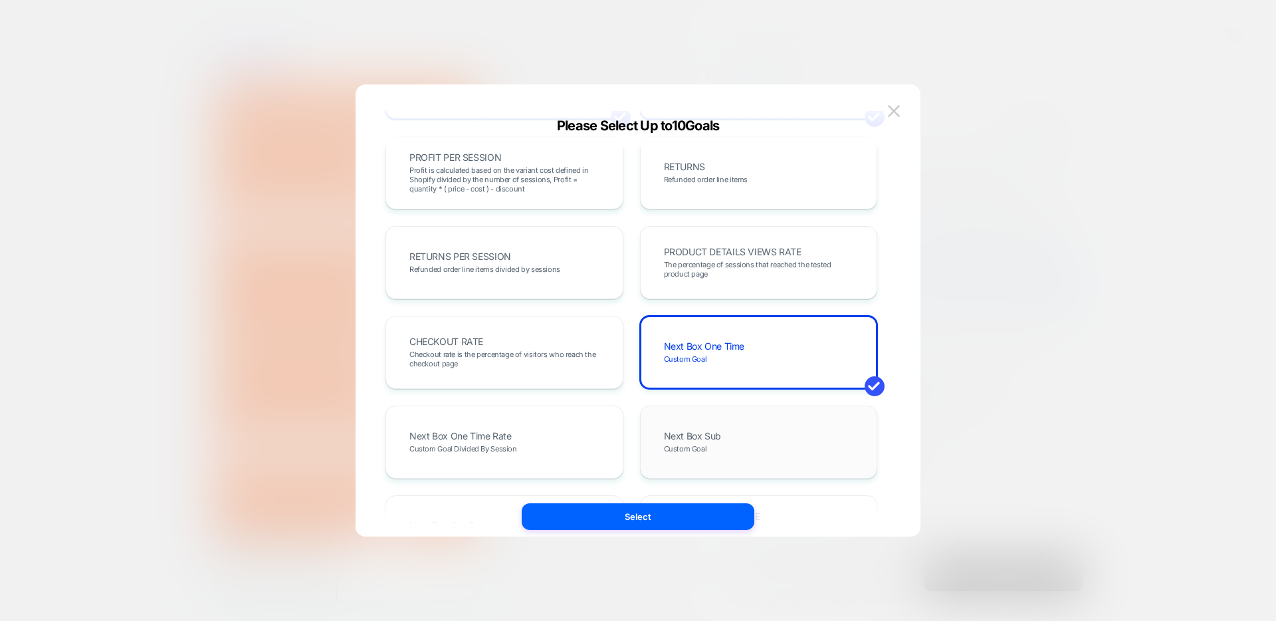
scroll to position [0, 206]
click at [745, 435] on div "Next Box Sub Custom Goal" at bounding box center [759, 441] width 210 height 45
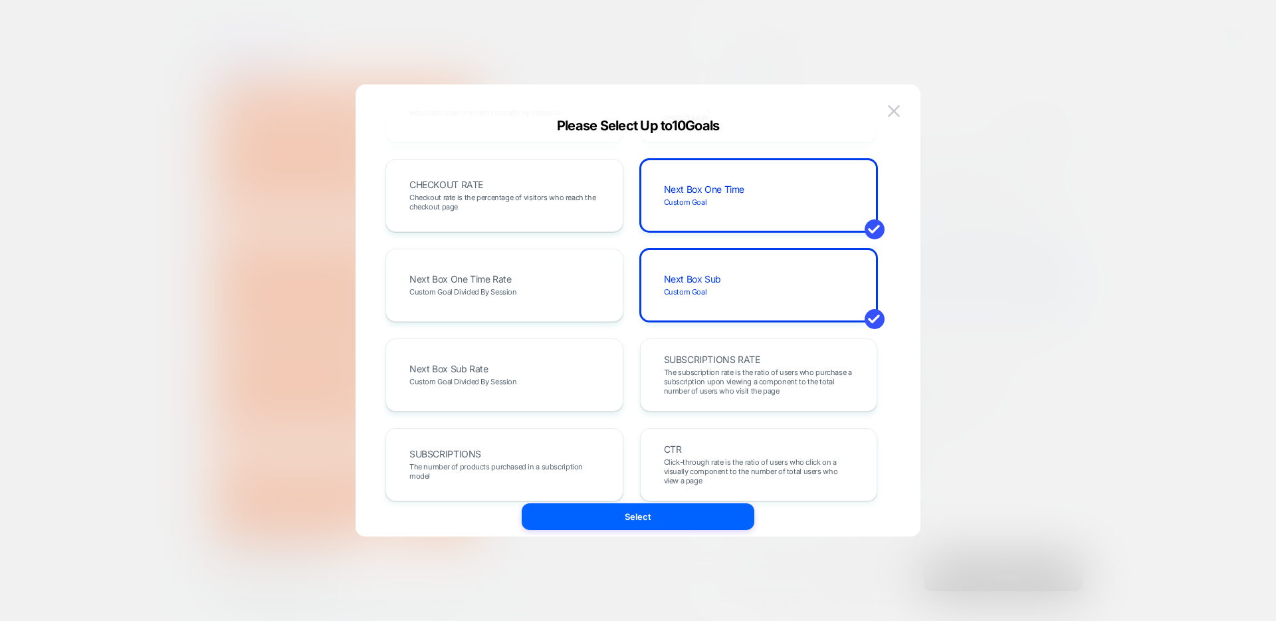
scroll to position [548, 0]
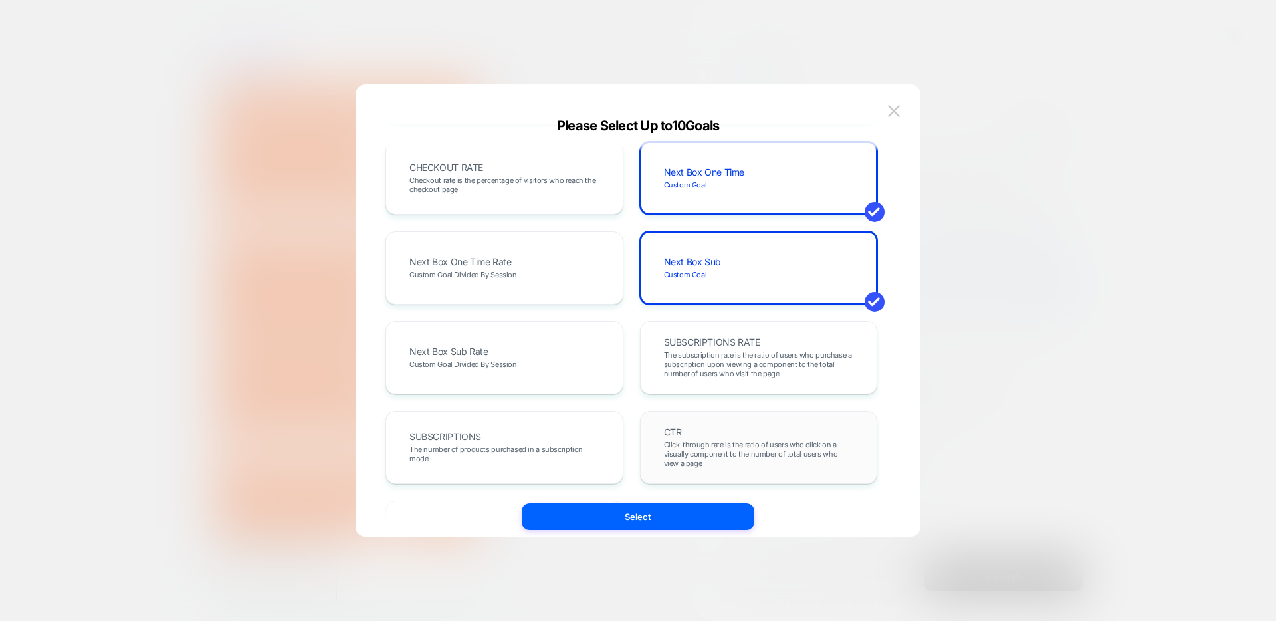
drag, startPoint x: 568, startPoint y: 453, endPoint x: 713, endPoint y: 422, distance: 148.7
click at [568, 453] on span "The number of products purchased in a subscription model" at bounding box center [504, 454] width 190 height 19
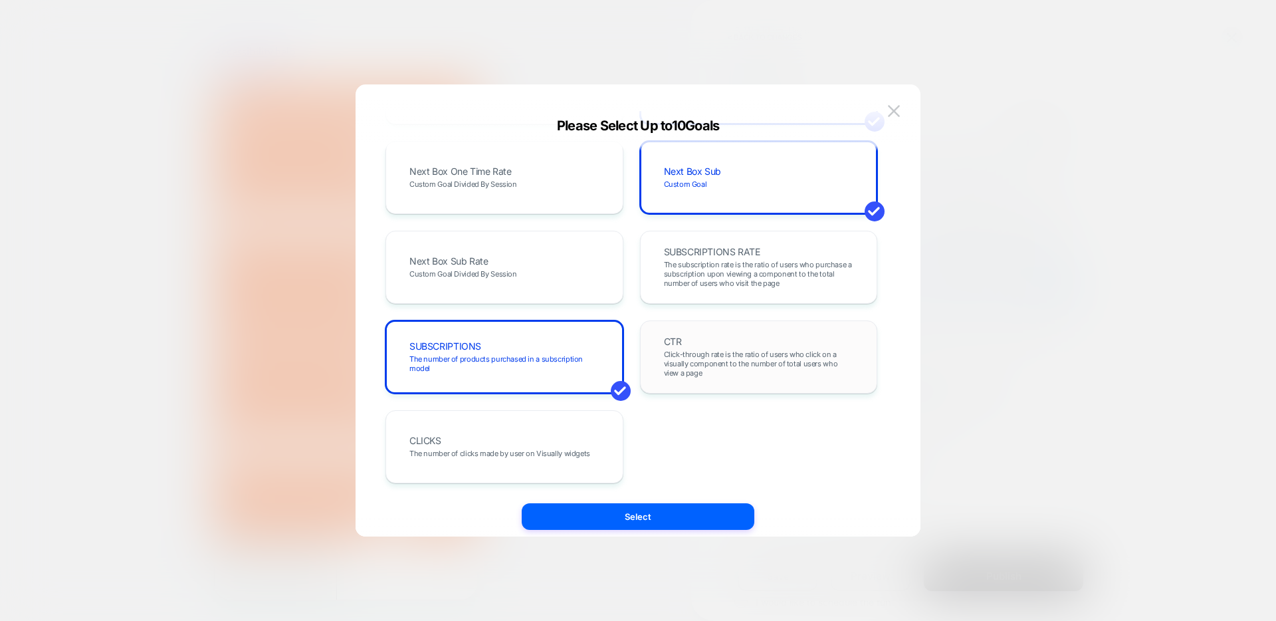
scroll to position [0, 0]
click at [736, 382] on div "CTR Click-through rate is the ratio of users who click on a visually component …" at bounding box center [759, 356] width 238 height 73
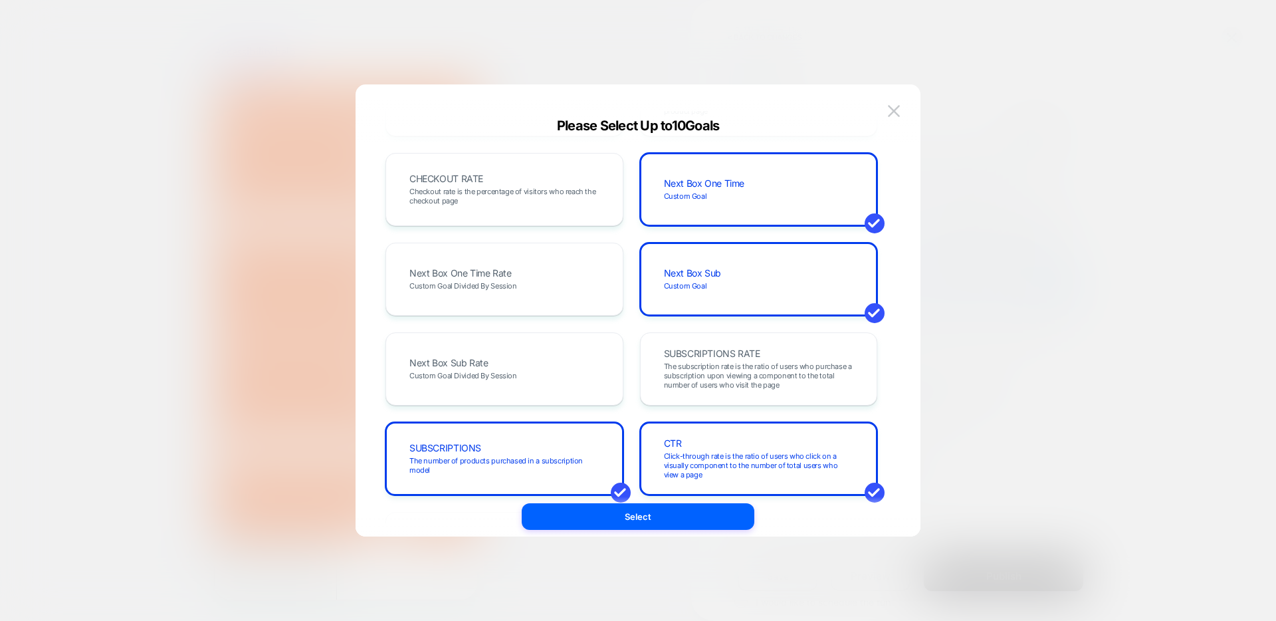
scroll to position [520, 0]
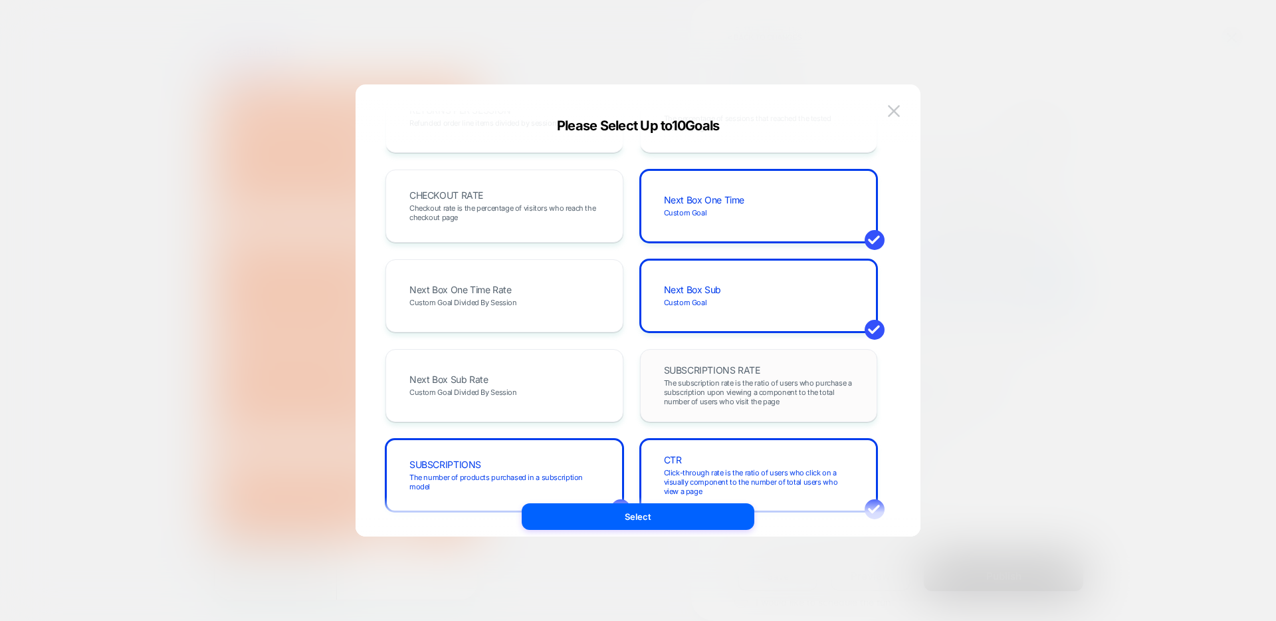
click at [719, 380] on span "The subscription rate is the ratio of users who purchase a subscription upon vi…" at bounding box center [759, 392] width 190 height 28
click at [657, 520] on button "Select" at bounding box center [638, 516] width 233 height 27
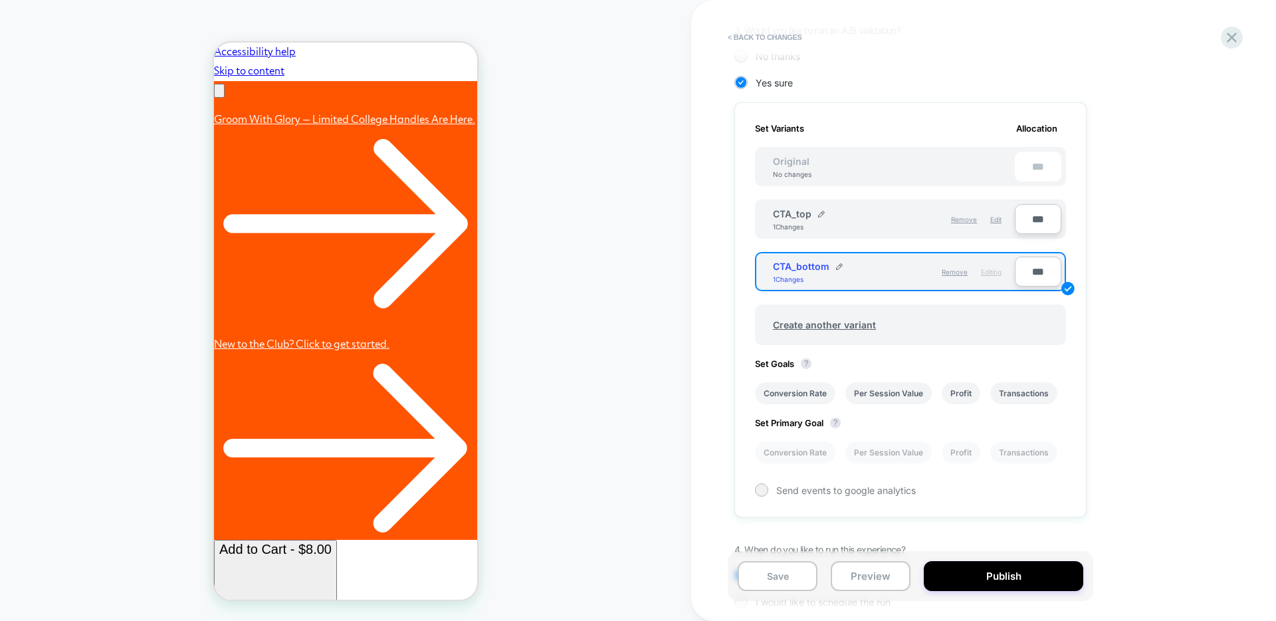
scroll to position [0, 0]
click at [796, 462] on li "Conversion Rate" at bounding box center [795, 452] width 80 height 22
click at [764, 485] on div at bounding box center [761, 489] width 10 height 10
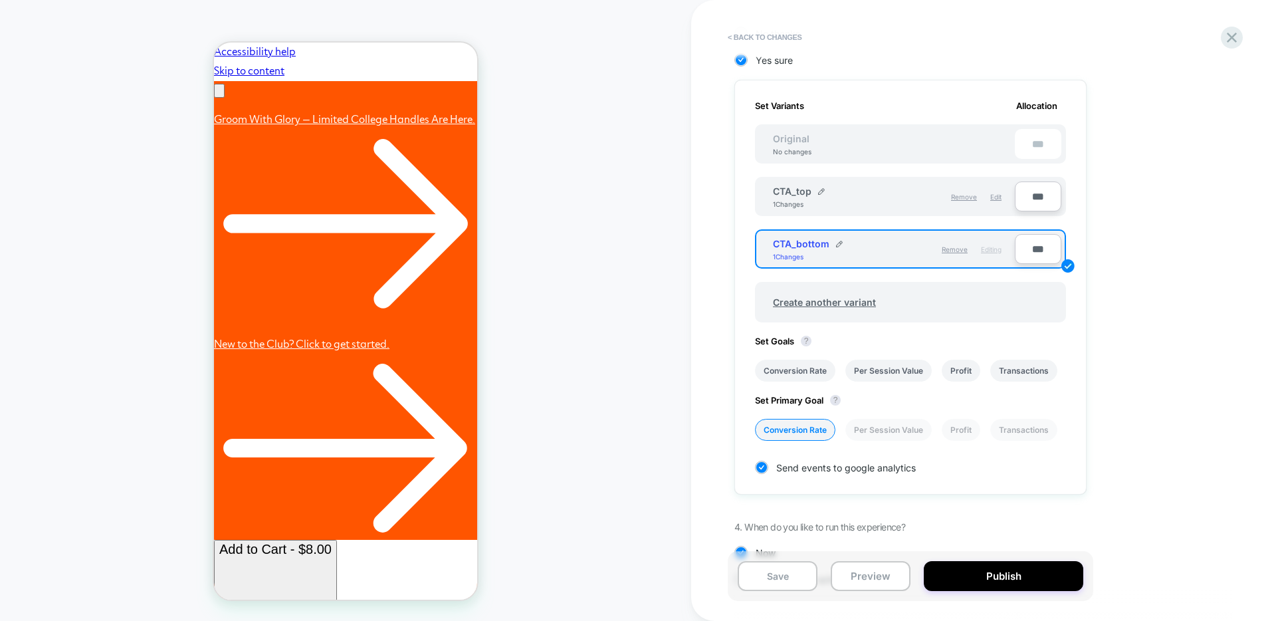
scroll to position [330, 0]
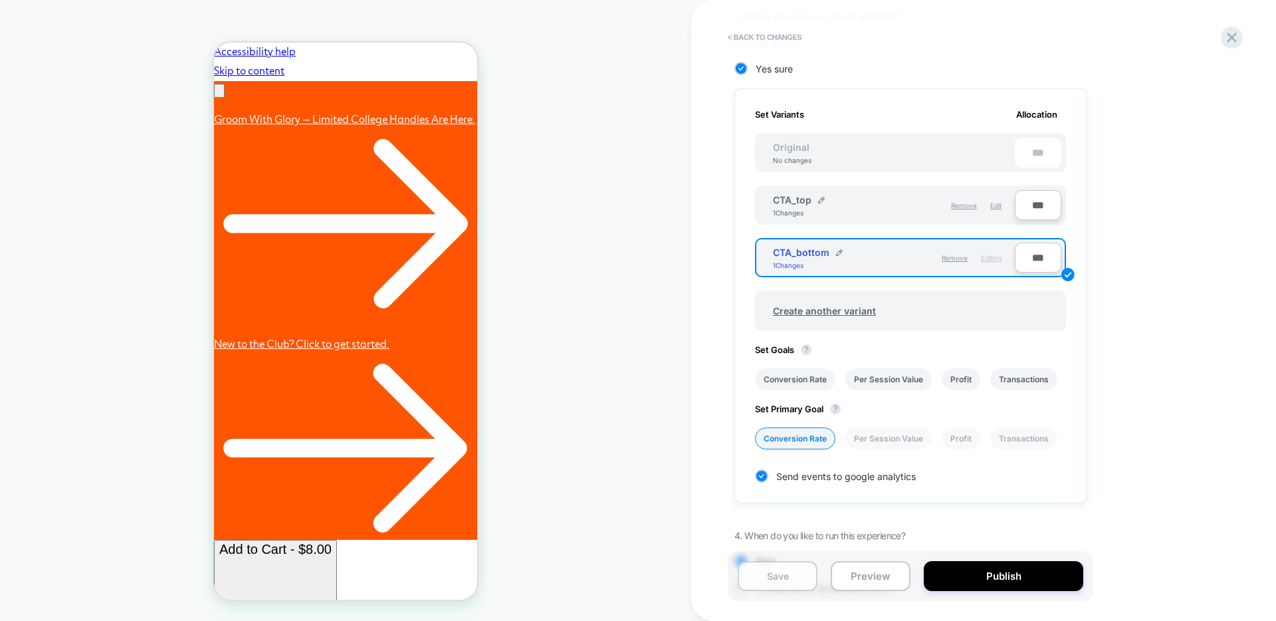
click at [800, 576] on button "Save" at bounding box center [778, 576] width 80 height 30
click at [996, 208] on span "Edit" at bounding box center [995, 205] width 11 height 8
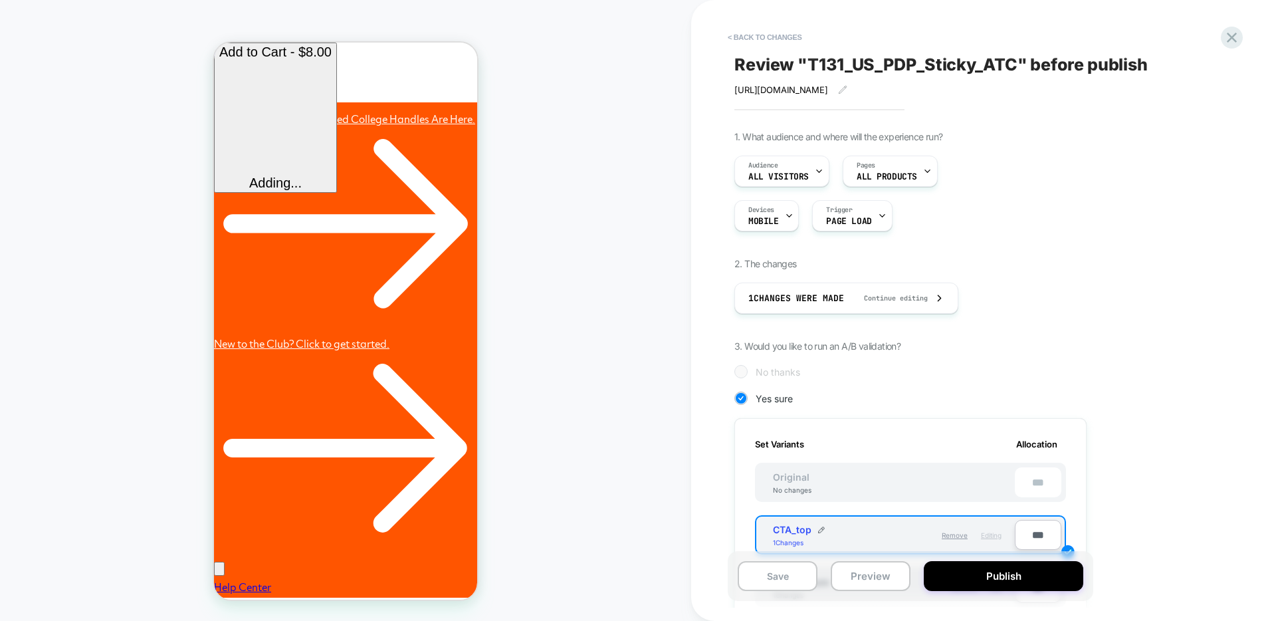
scroll to position [0, 0]
click at [790, 37] on button "< Back to changes" at bounding box center [765, 37] width 88 height 21
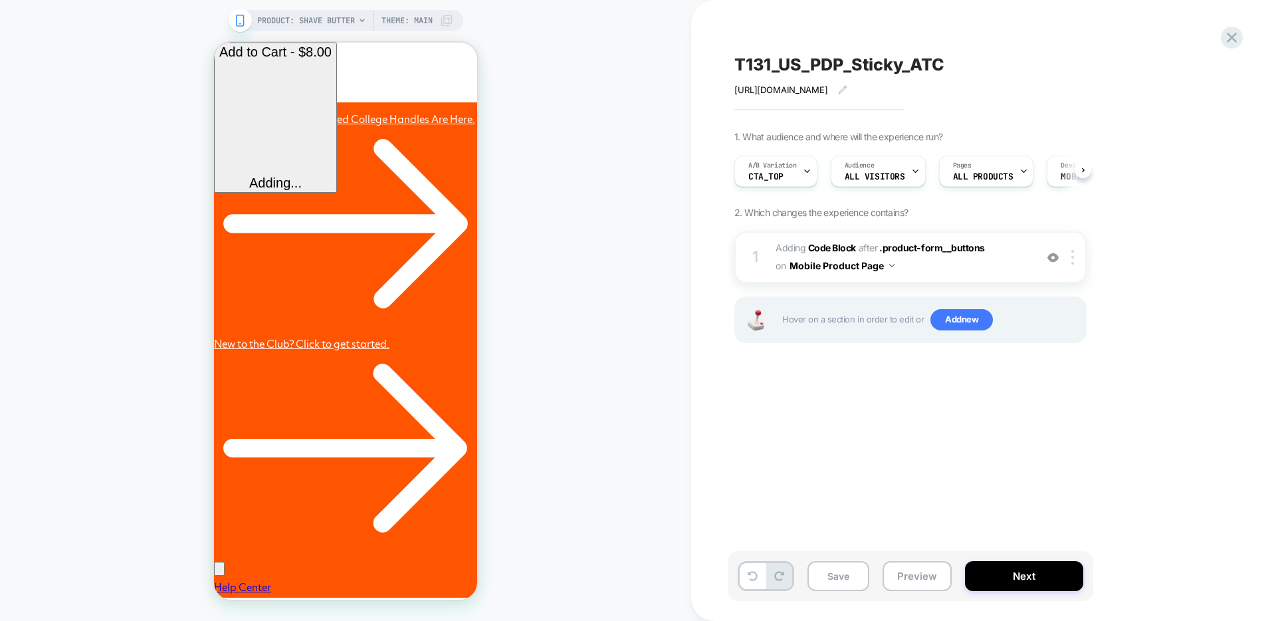
scroll to position [0, 1]
click at [921, 573] on button "Preview" at bounding box center [917, 576] width 69 height 30
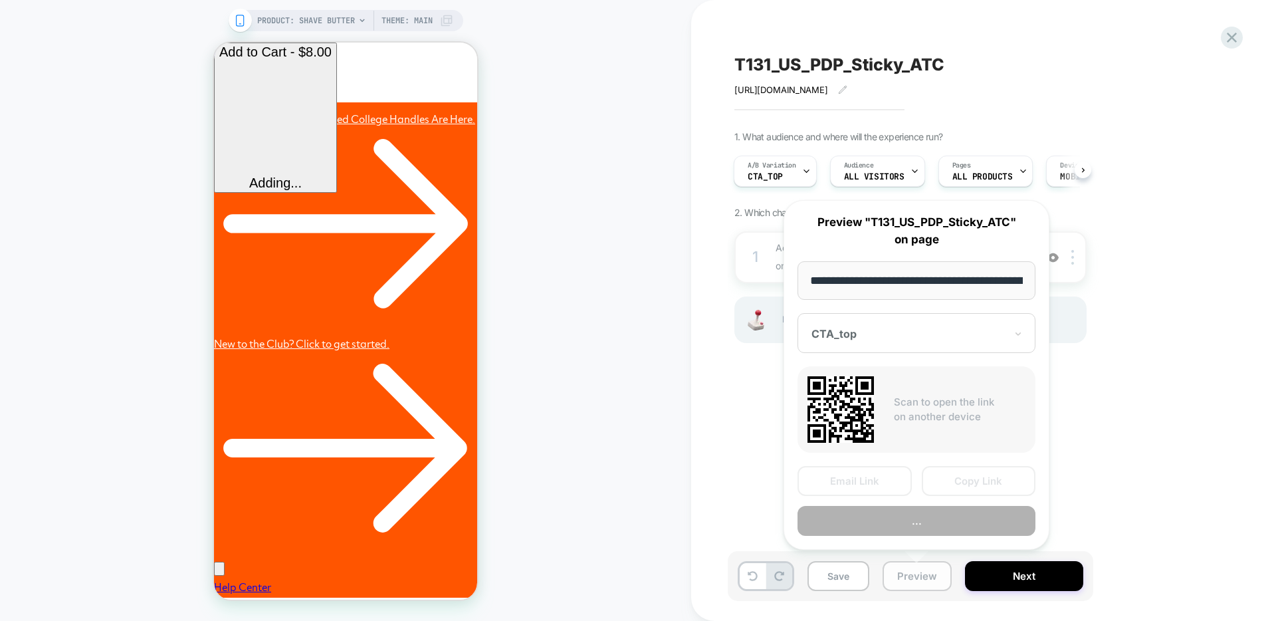
scroll to position [0, 177]
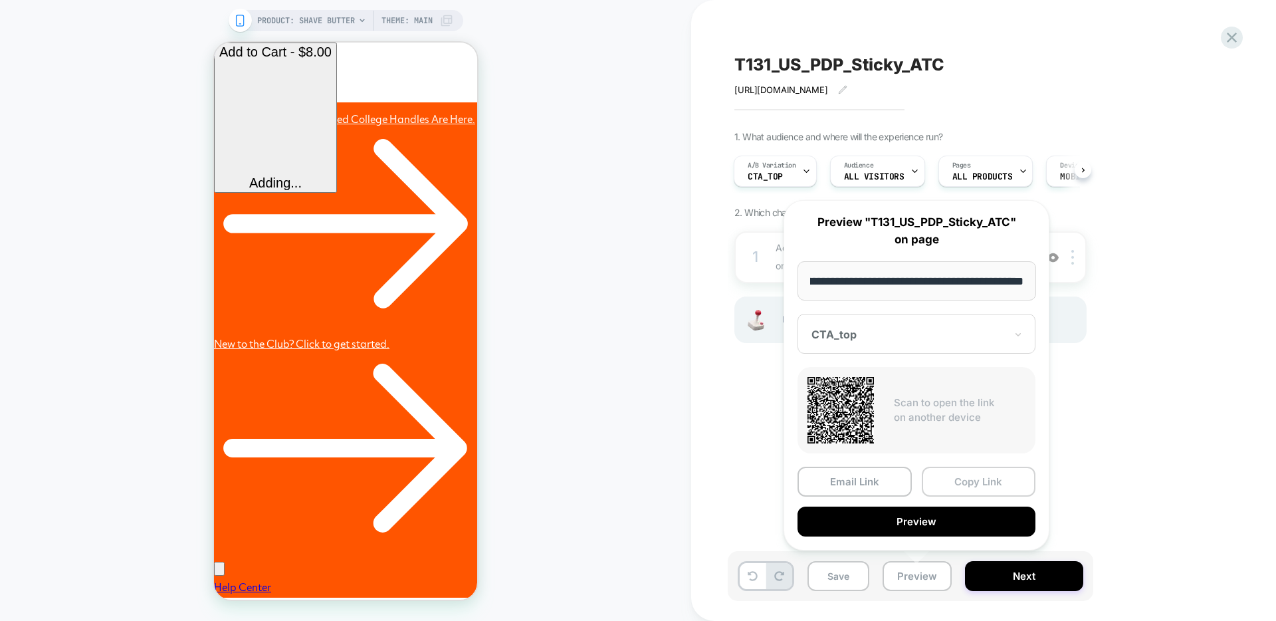
click at [989, 484] on button "Copy Link" at bounding box center [979, 482] width 114 height 30
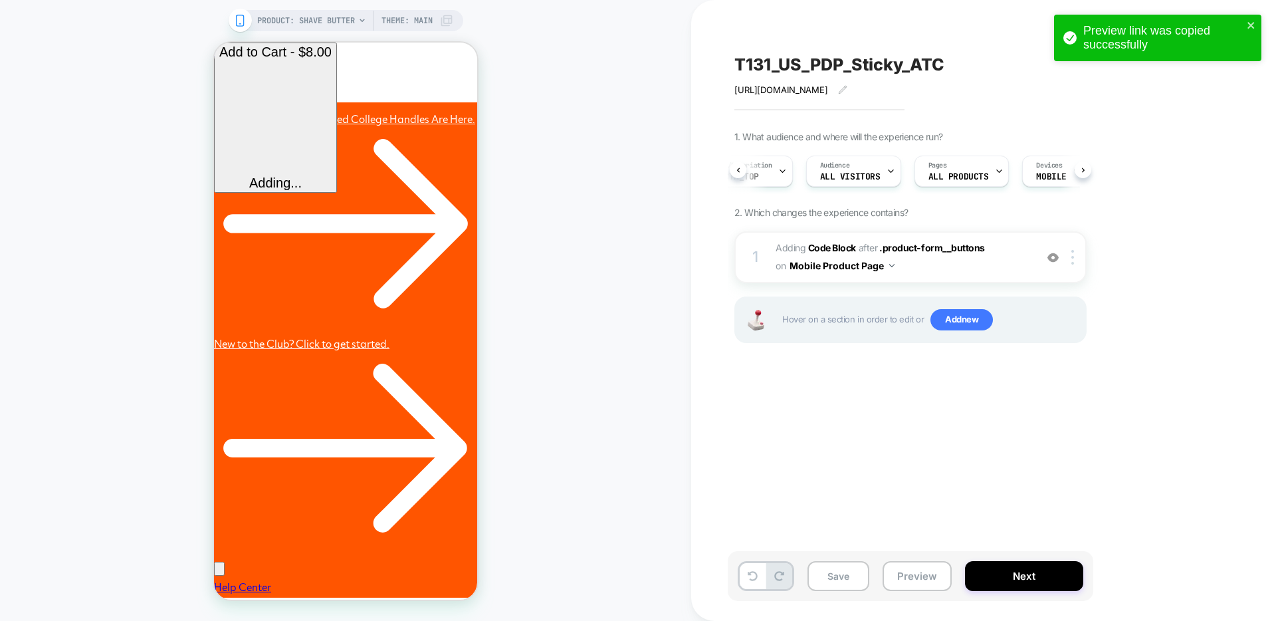
scroll to position [0, 35]
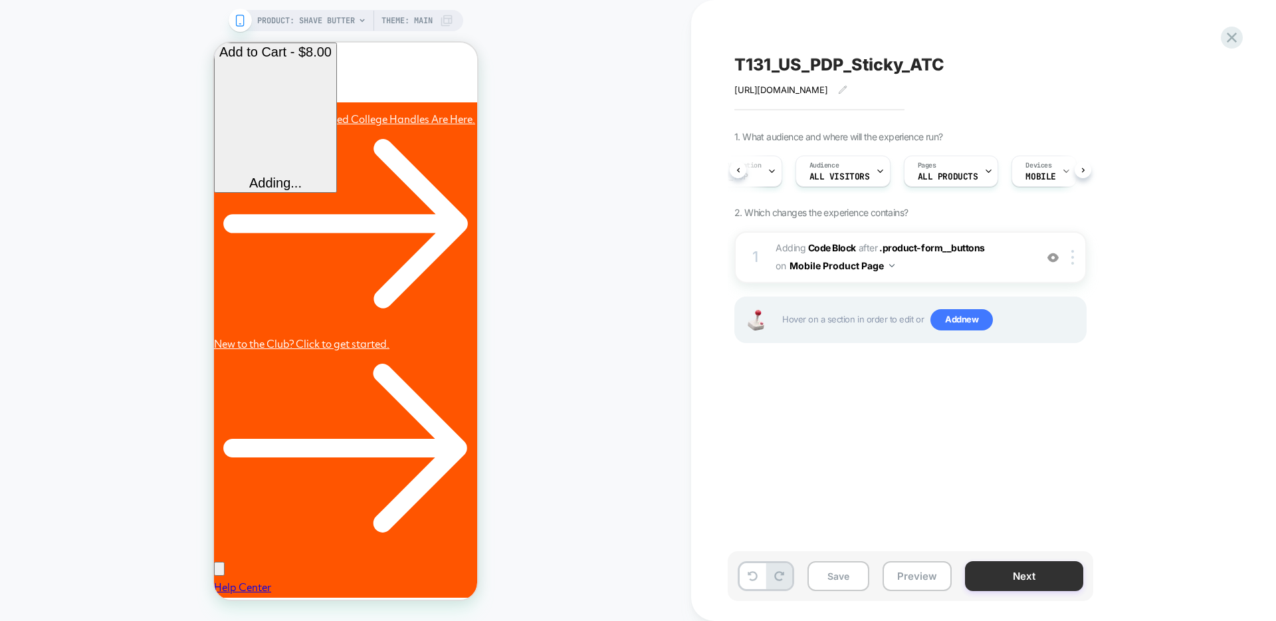
click at [1024, 571] on button "Next" at bounding box center [1024, 576] width 118 height 30
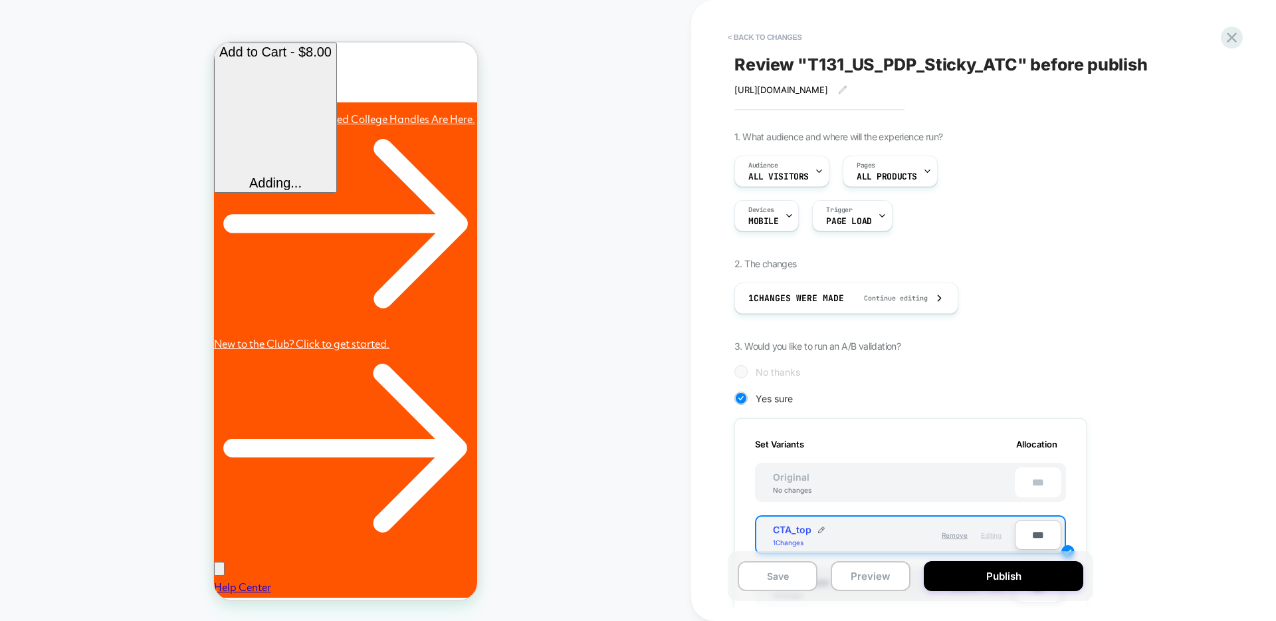
scroll to position [389, 0]
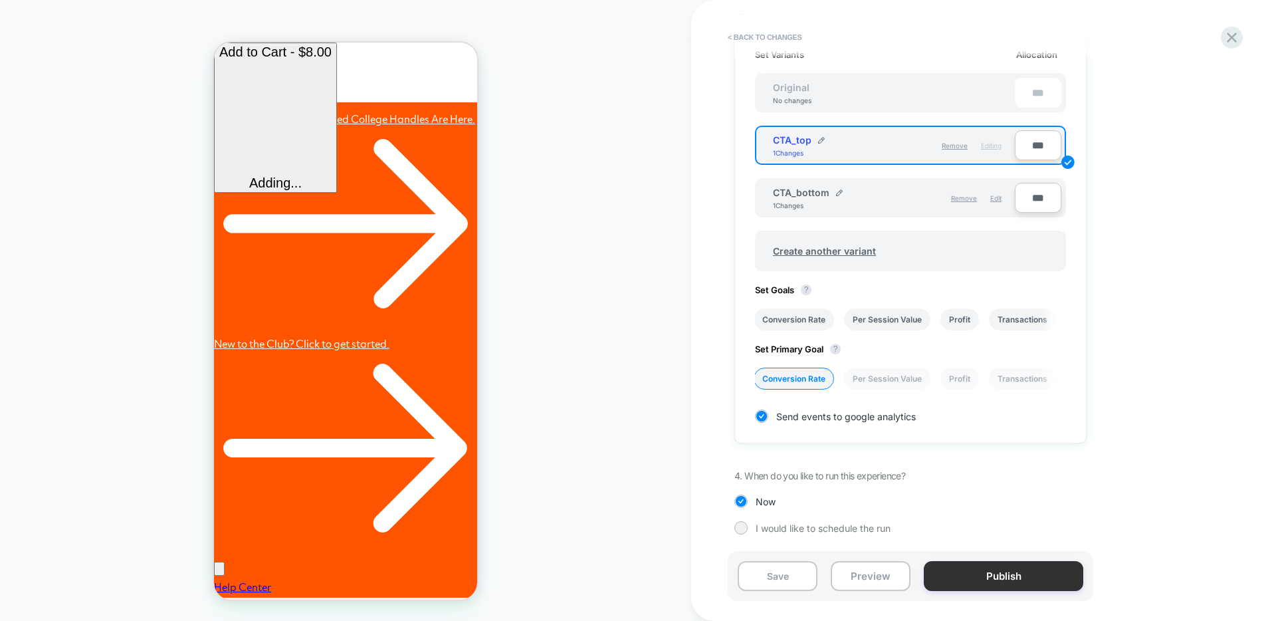
click at [1024, 576] on button "Publish" at bounding box center [1004, 576] width 160 height 30
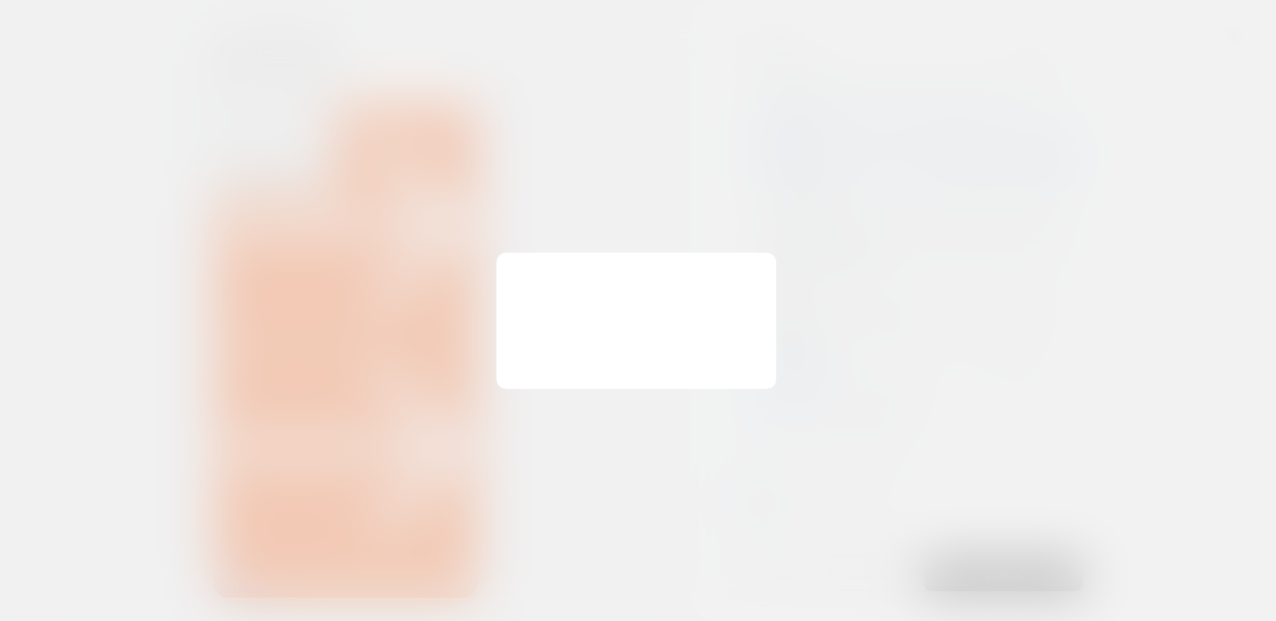
scroll to position [0, 0]
click at [621, 369] on button "Yes, Publish" at bounding box center [572, 365] width 118 height 33
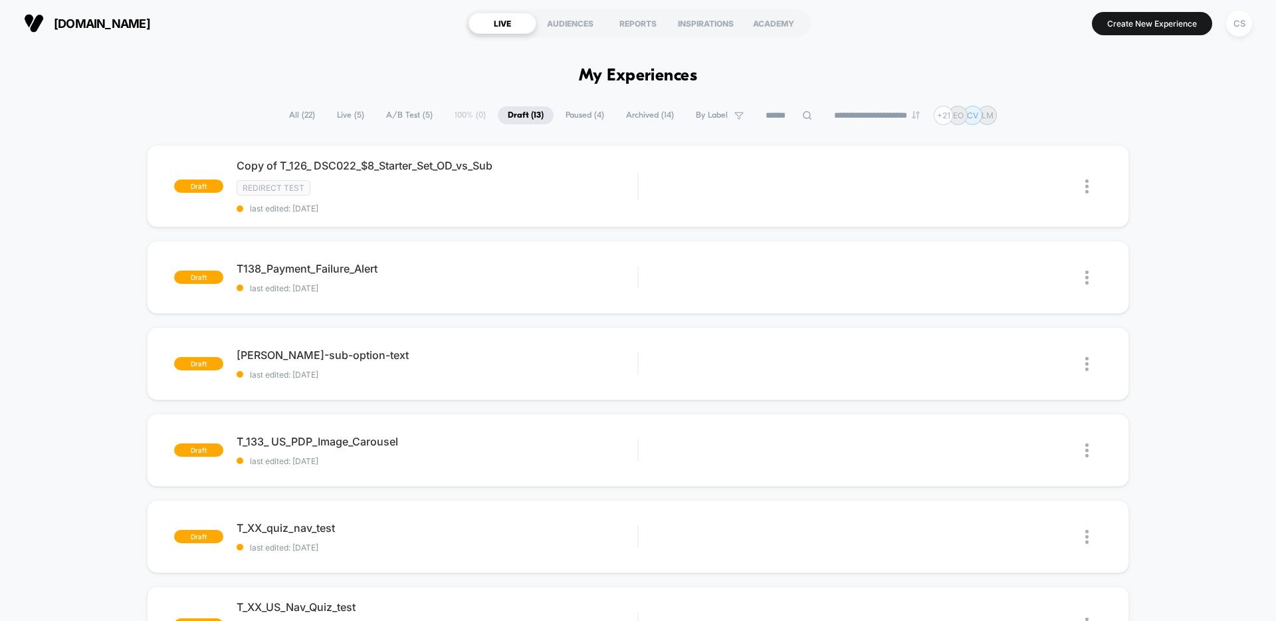
click at [342, 113] on span "Live ( 5 )" at bounding box center [350, 115] width 47 height 18
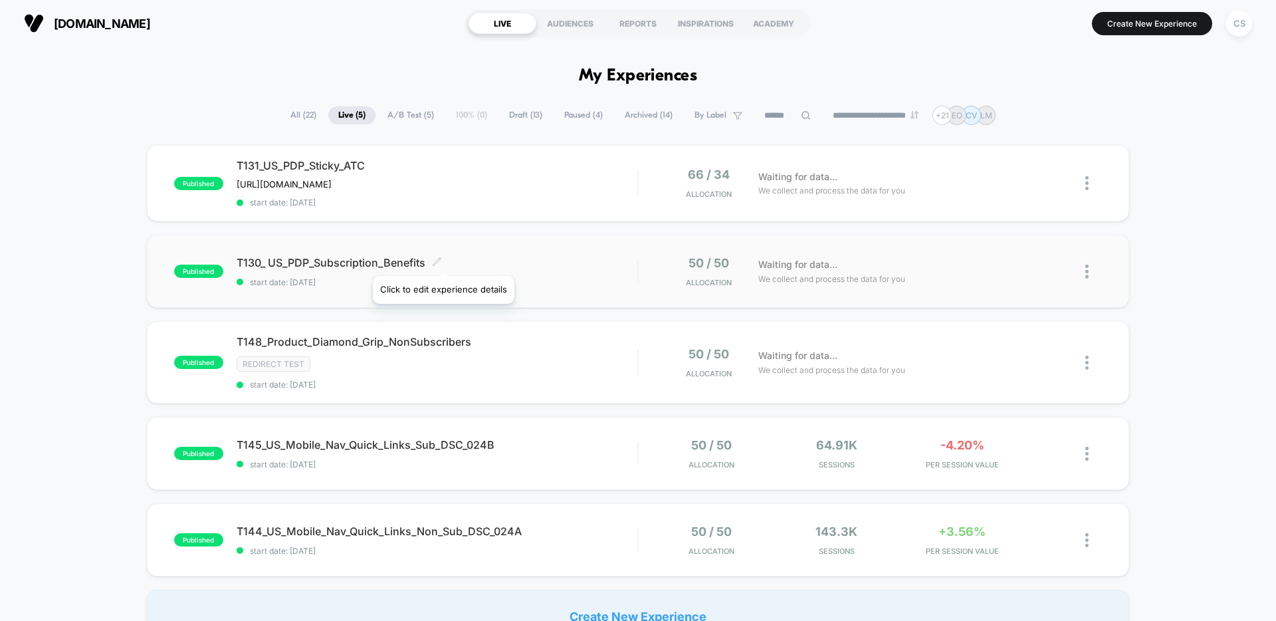
click at [442, 259] on icon at bounding box center [437, 262] width 10 height 10
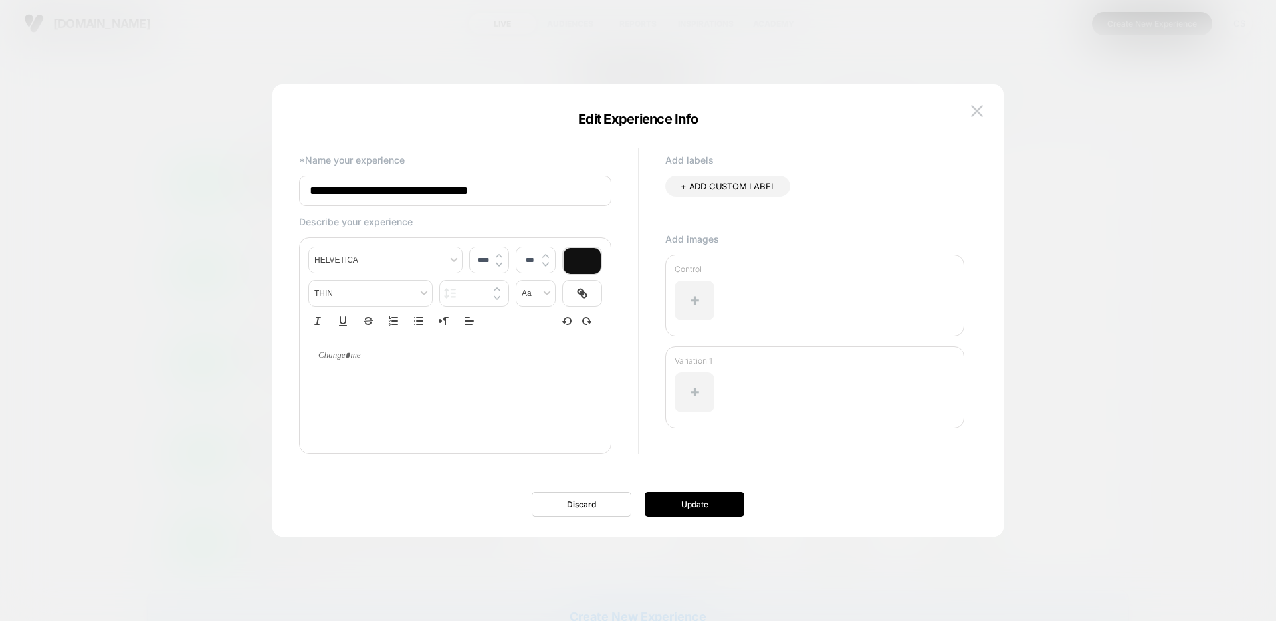
drag, startPoint x: 520, startPoint y: 193, endPoint x: 255, endPoint y: 183, distance: 266.0
click at [255, 183] on body "**********" at bounding box center [638, 310] width 1276 height 621
click at [978, 112] on img at bounding box center [977, 110] width 12 height 11
click at [977, 112] on p "CV" at bounding box center [971, 115] width 11 height 10
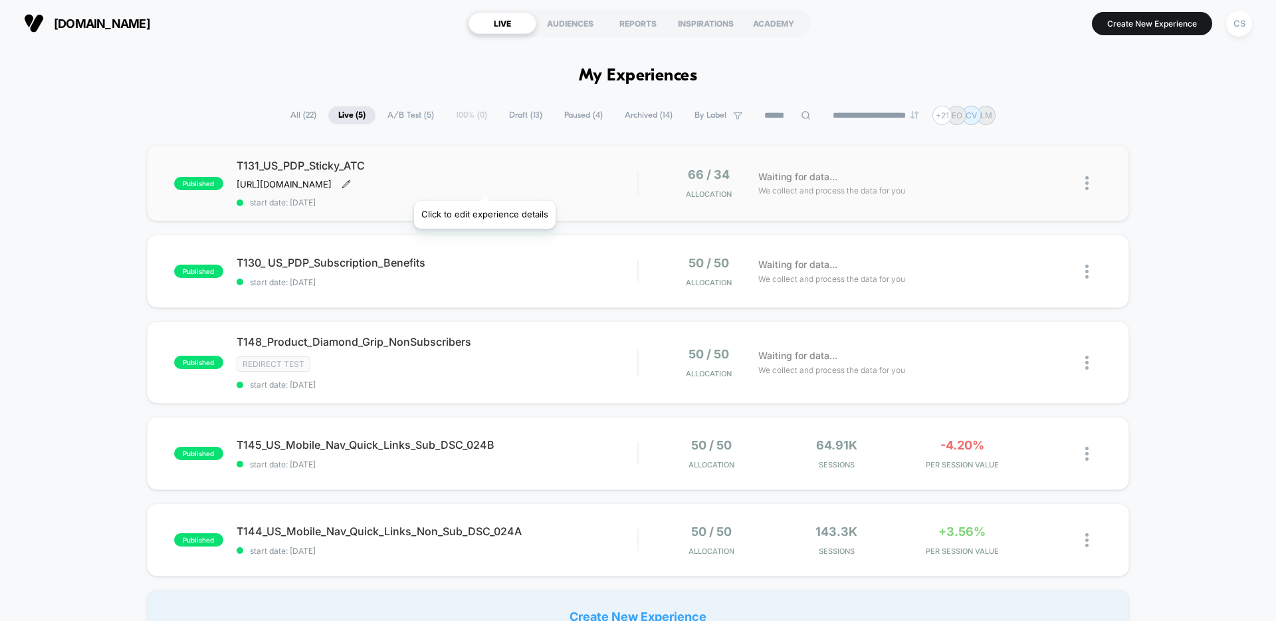
click at [350, 184] on icon at bounding box center [345, 183] width 7 height 7
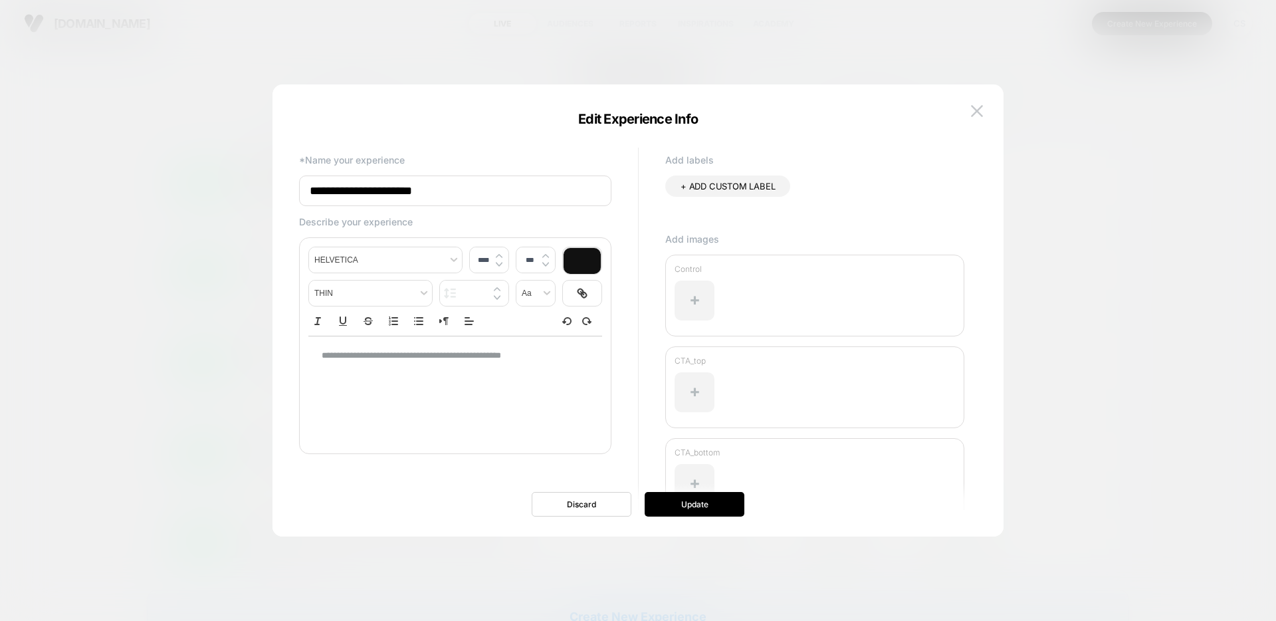
drag, startPoint x: 467, startPoint y: 191, endPoint x: 285, endPoint y: 186, distance: 182.2
click at [286, 186] on div "**********" at bounding box center [631, 310] width 691 height 399
click at [977, 108] on img at bounding box center [977, 110] width 12 height 11
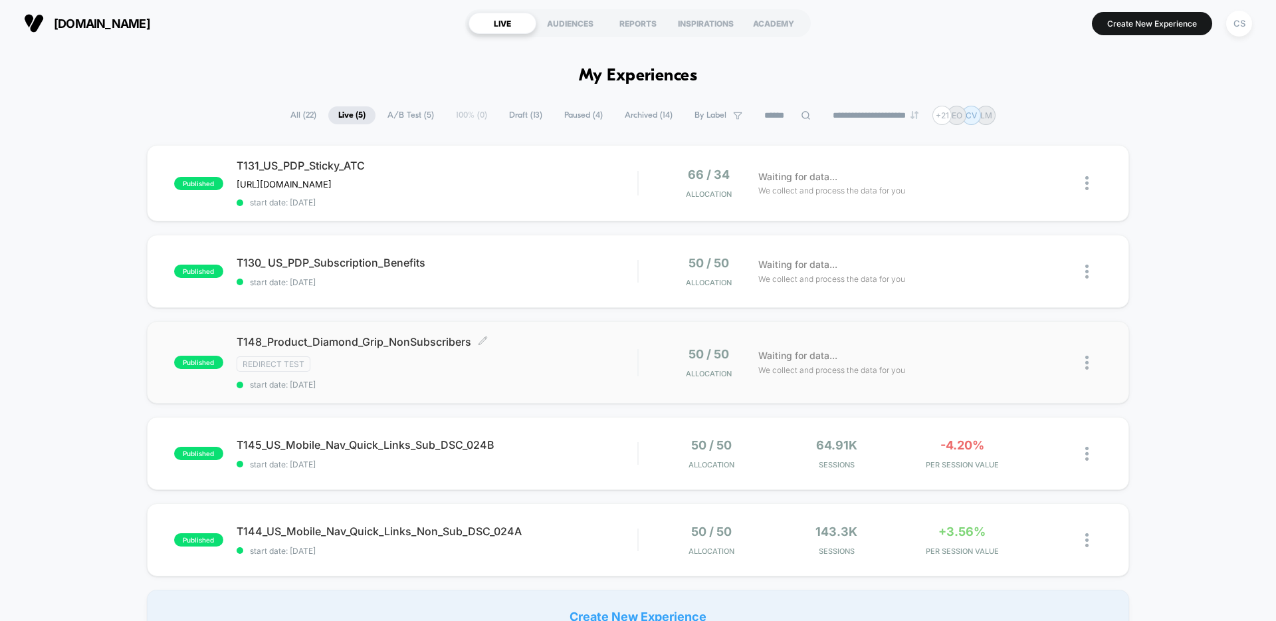
click at [487, 338] on span "T148_Product_Diamond_Grip_NonSubscribers Click to edit experience details" at bounding box center [437, 341] width 401 height 13
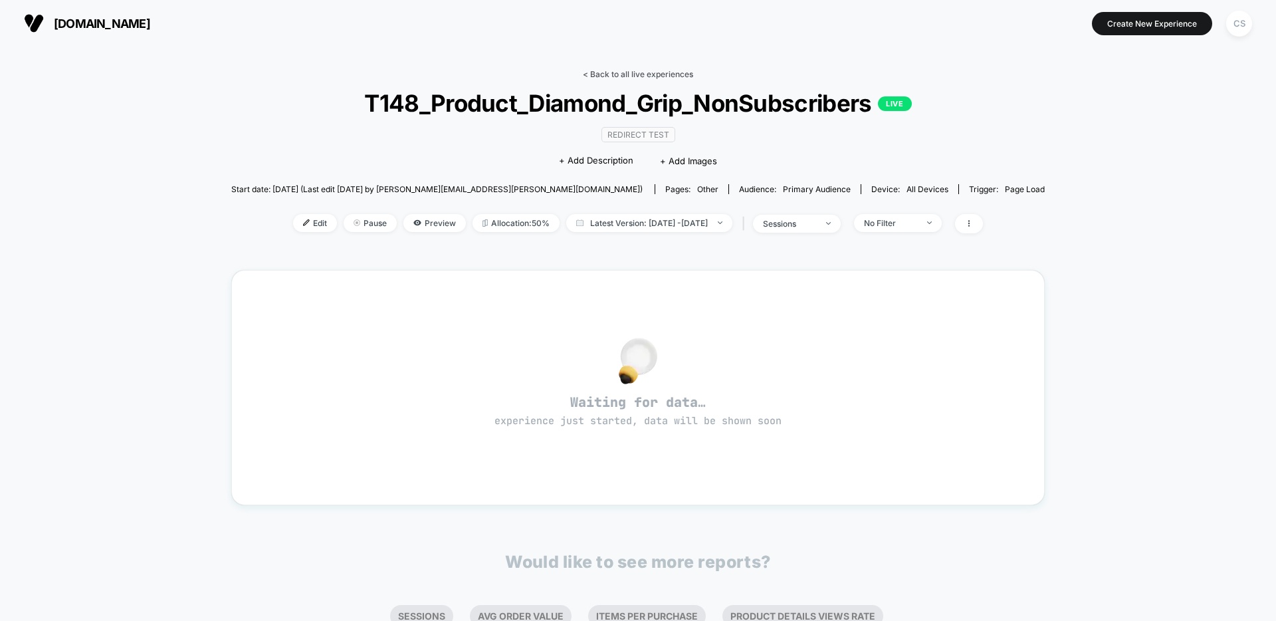
click at [629, 69] on link "< Back to all live experiences" at bounding box center [638, 74] width 110 height 10
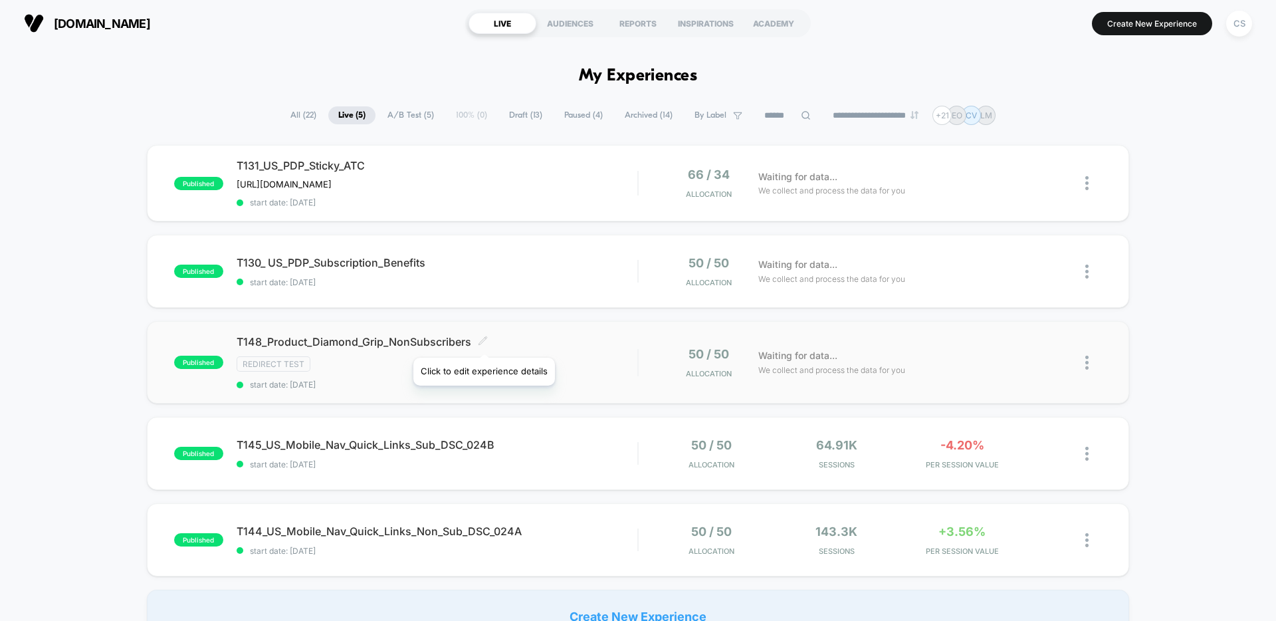
click at [483, 341] on icon at bounding box center [483, 341] width 10 height 10
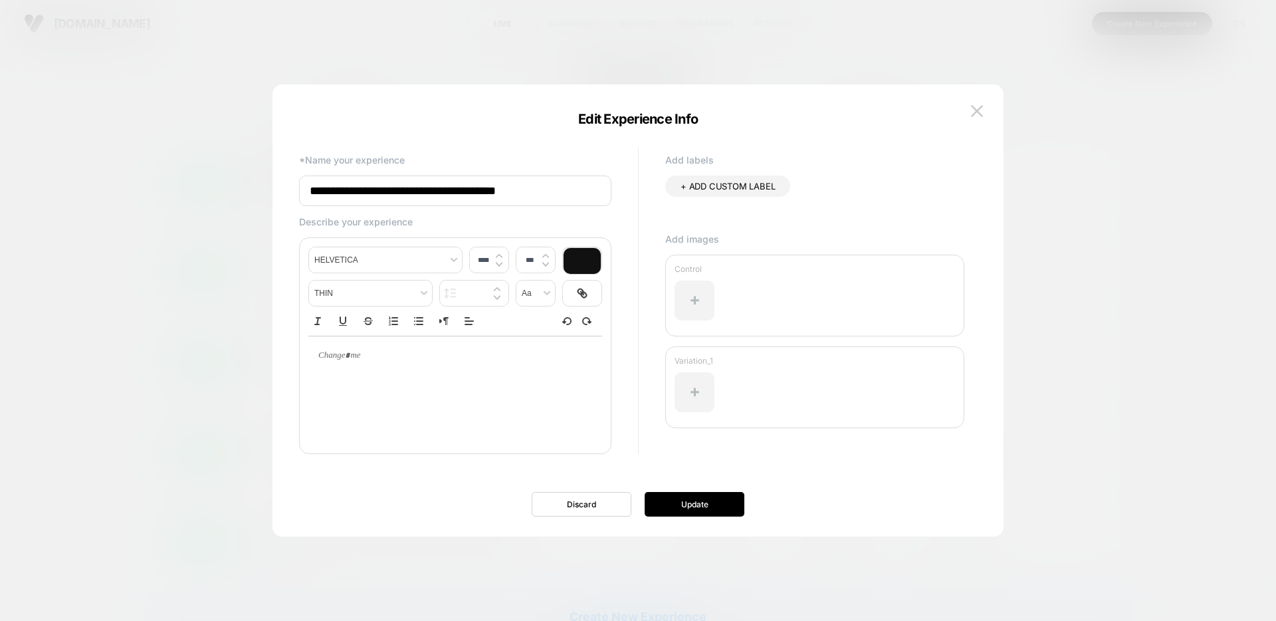
drag, startPoint x: 571, startPoint y: 193, endPoint x: 313, endPoint y: 186, distance: 257.9
click at [313, 186] on input "**********" at bounding box center [455, 190] width 312 height 31
click at [978, 111] on img at bounding box center [977, 110] width 12 height 11
